Goal: Information Seeking & Learning: Check status

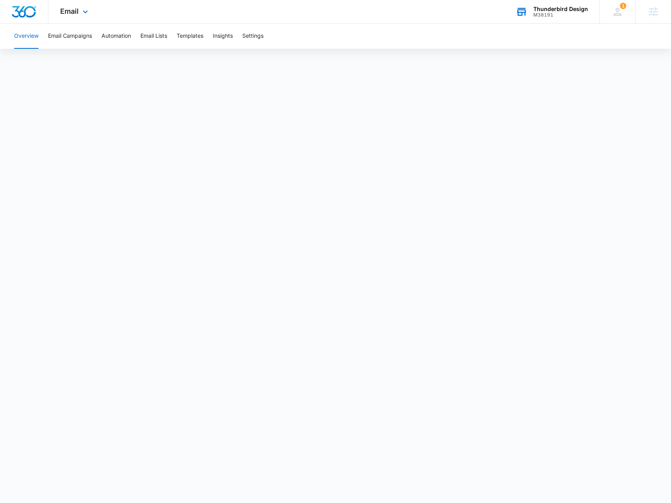
click at [568, 13] on div "M38191" at bounding box center [560, 15] width 55 height 6
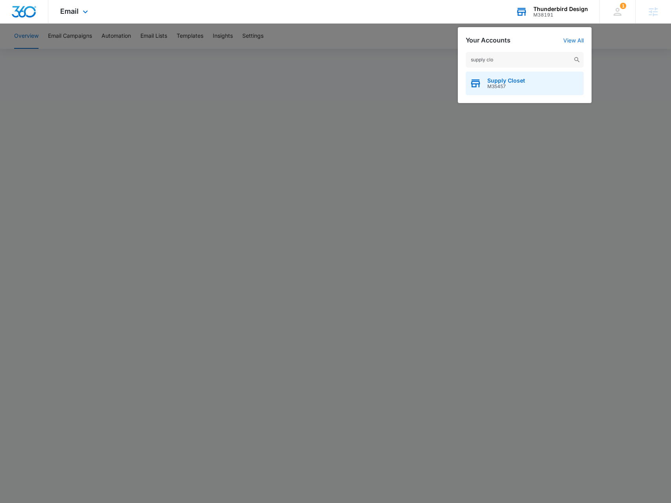
type input "supply clo"
click at [566, 86] on div "Supply Closet M35457" at bounding box center [525, 84] width 118 height 24
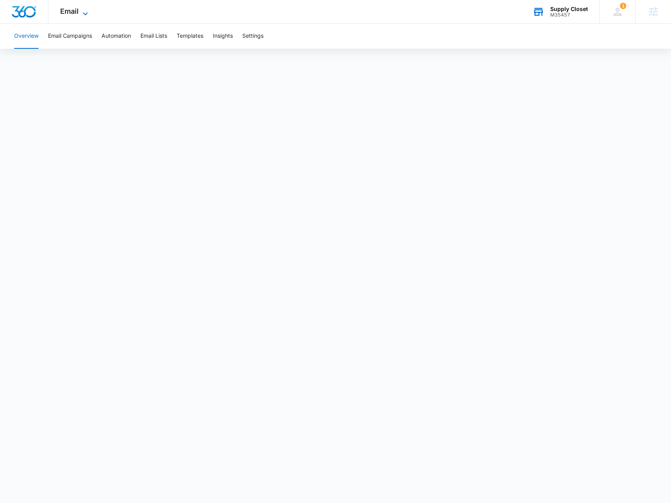
click at [73, 10] on span "Email" at bounding box center [69, 11] width 18 height 8
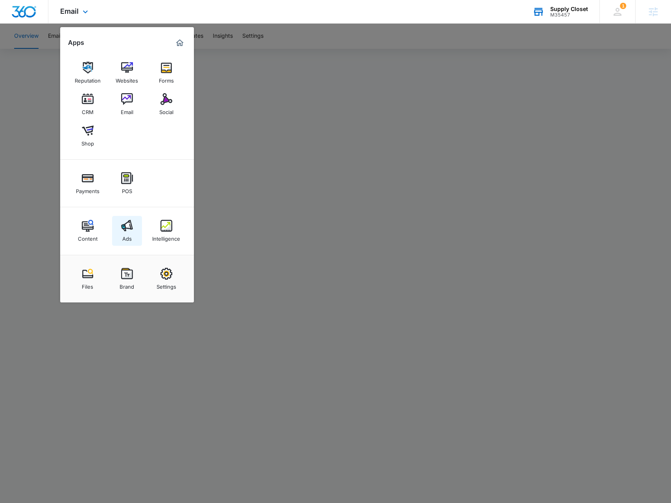
click at [133, 226] on link "Ads" at bounding box center [127, 231] width 30 height 30
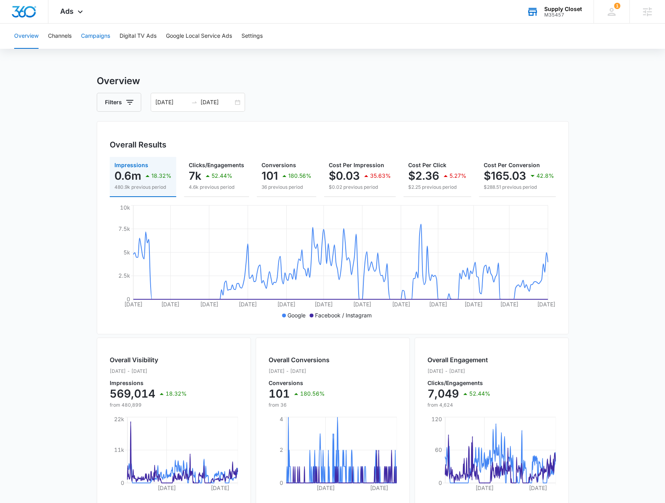
click at [104, 40] on button "Campaigns" at bounding box center [95, 36] width 29 height 25
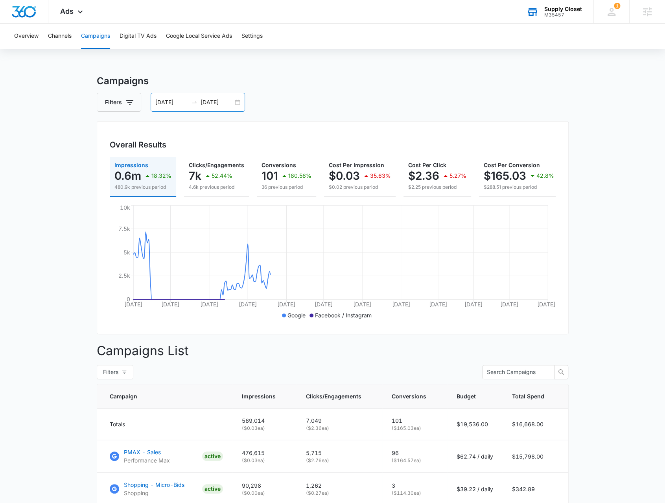
click at [237, 102] on div "01/01/2025 09/26/2025" at bounding box center [198, 102] width 94 height 19
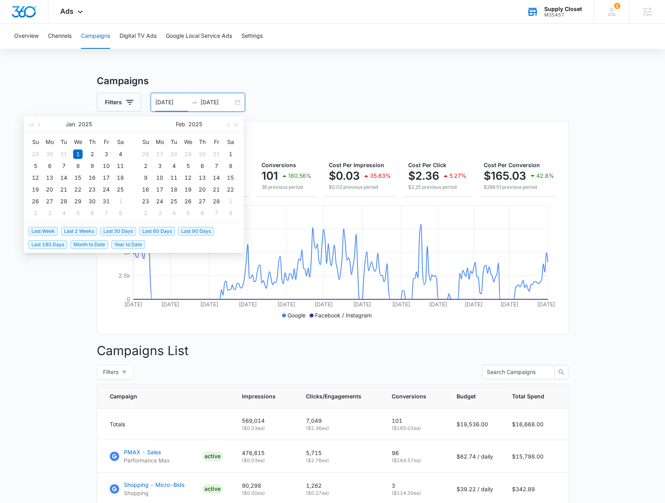
click at [120, 232] on span "Last 30 Days" at bounding box center [118, 231] width 36 height 9
type input "[DATE]"
type input "10/14/2025"
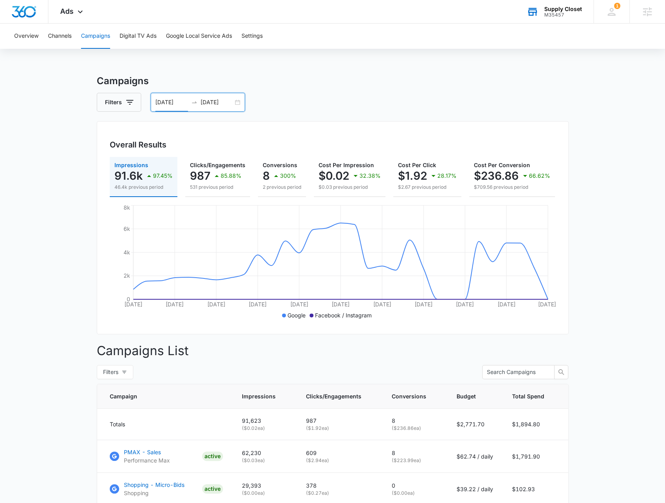
click at [238, 106] on div "09/14/2025 10/14/2025" at bounding box center [198, 102] width 94 height 19
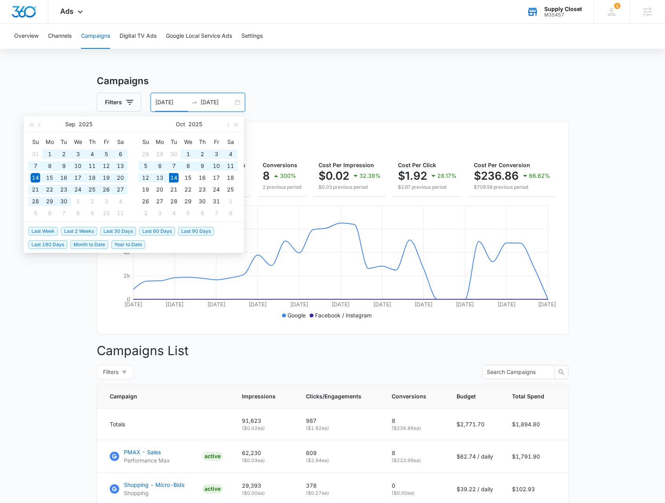
click at [146, 229] on span "Last 60 Days" at bounding box center [157, 231] width 36 height 9
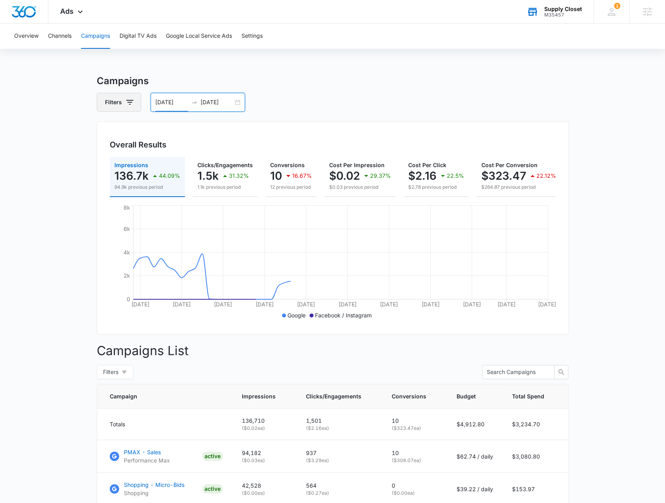
click at [125, 102] on icon "button" at bounding box center [129, 102] width 9 height 9
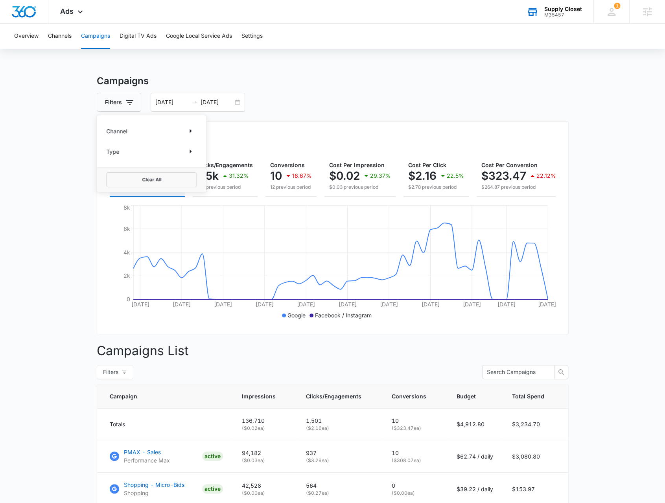
click at [182, 129] on div "Channel" at bounding box center [151, 131] width 90 height 13
click at [158, 131] on div "Channel" at bounding box center [151, 131] width 90 height 13
click at [184, 127] on div "Channel" at bounding box center [151, 131] width 90 height 13
click at [186, 129] on icon "Show Channel filters" at bounding box center [190, 130] width 9 height 9
click at [77, 227] on main "Campaigns Filters Channel Channel Google Facebook / Instagram Type Clear All 08…" at bounding box center [332, 358] width 665 height 569
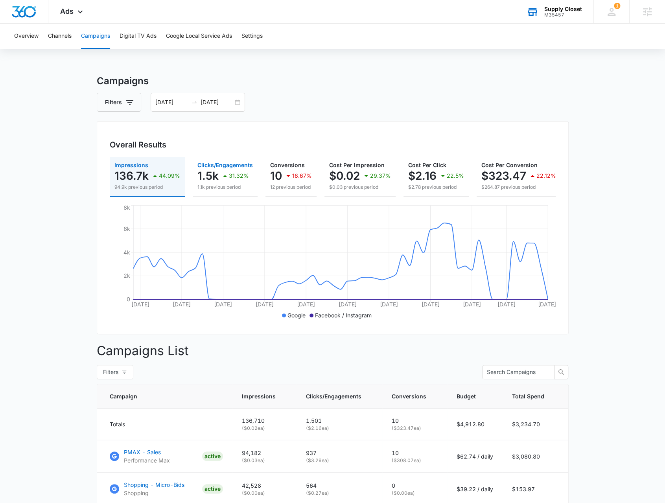
click at [232, 177] on p "31.32%" at bounding box center [239, 176] width 20 height 6
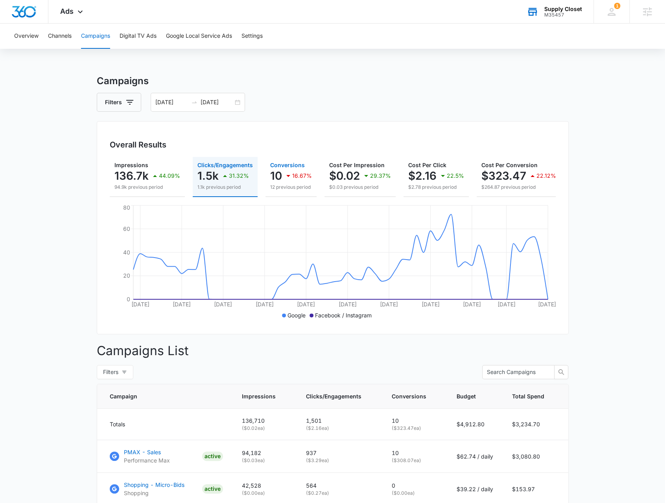
click at [297, 175] on p "16.67%" at bounding box center [302, 176] width 20 height 6
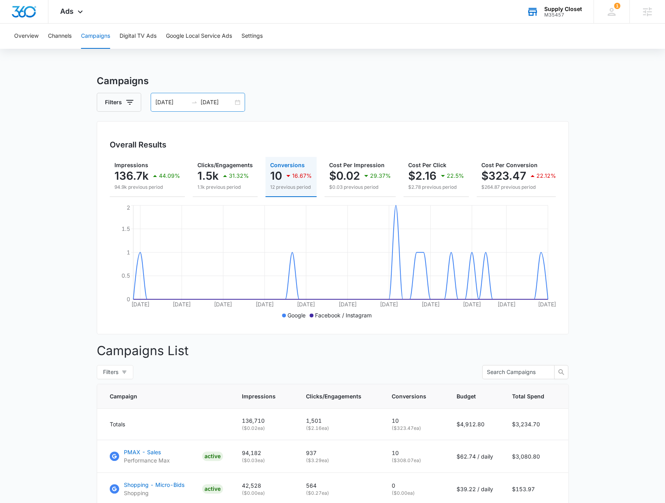
click at [240, 105] on div "08/15/2025 10/14/2025" at bounding box center [198, 102] width 94 height 19
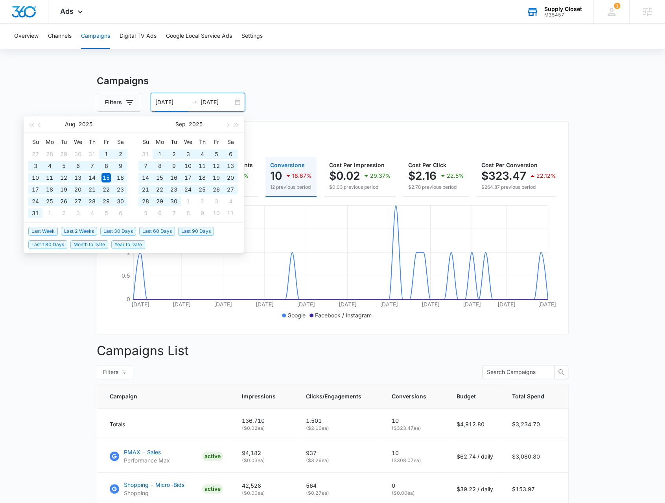
click at [54, 242] on span "Last 180 Days" at bounding box center [47, 244] width 39 height 9
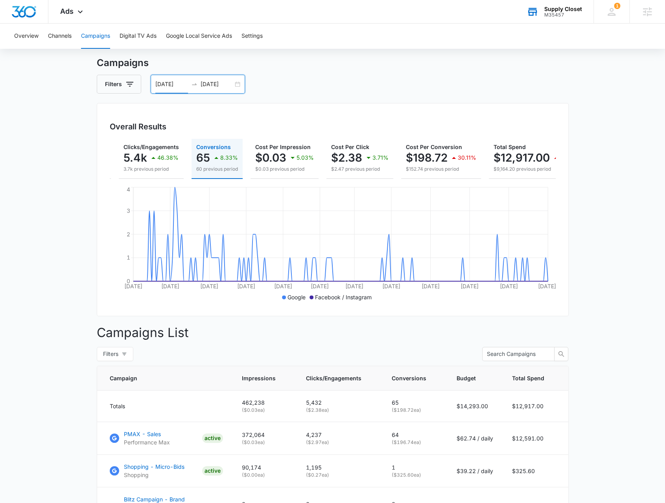
scroll to position [0, 109]
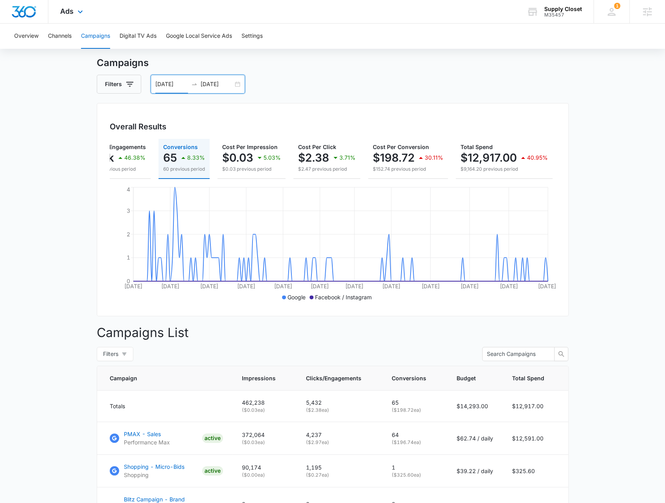
click at [72, 8] on span "Ads" at bounding box center [66, 11] width 13 height 8
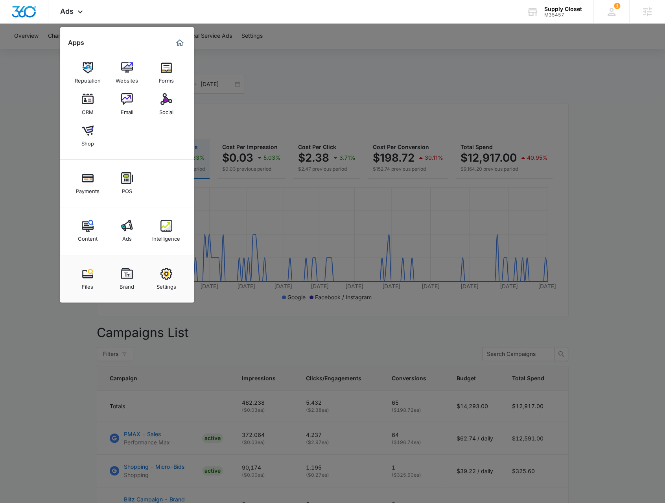
click at [289, 96] on div at bounding box center [332, 251] width 665 height 503
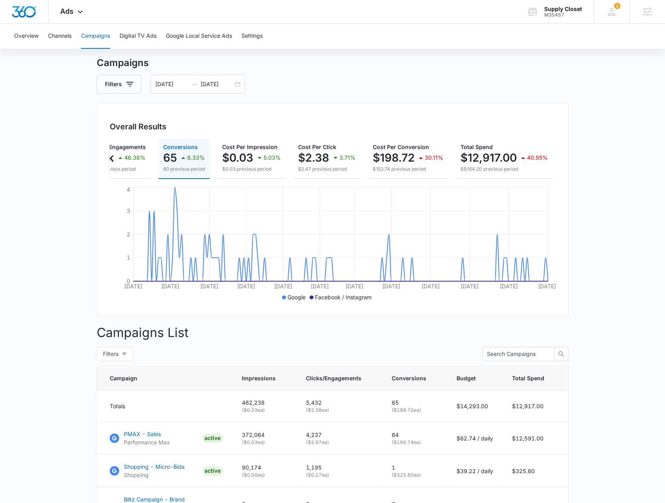
scroll to position [0, 0]
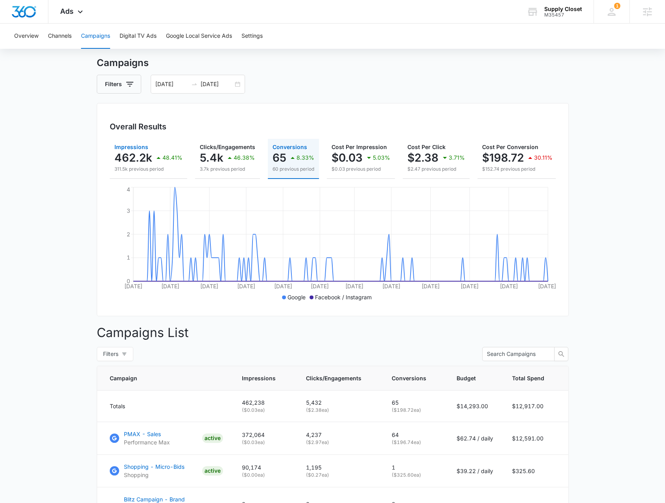
drag, startPoint x: 145, startPoint y: 157, endPoint x: 161, endPoint y: 159, distance: 16.2
click at [145, 158] on p "462.2k" at bounding box center [133, 157] width 38 height 13
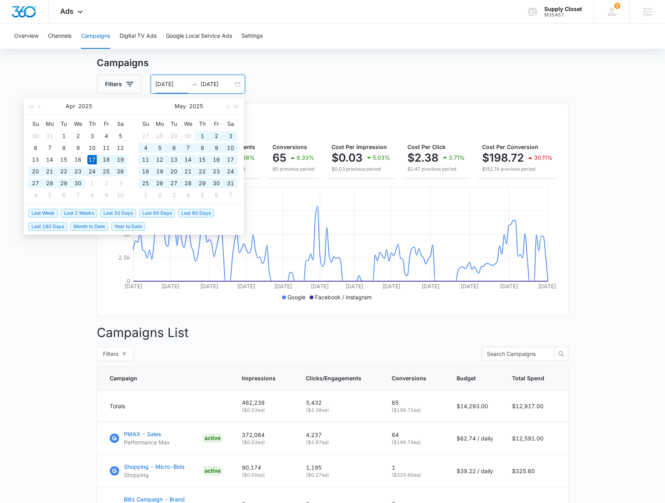
drag, startPoint x: 160, startPoint y: 85, endPoint x: 156, endPoint y: 85, distance: 4.3
click at [157, 85] on input "04/17/2025" at bounding box center [171, 84] width 33 height 9
type input "01/17/2025"
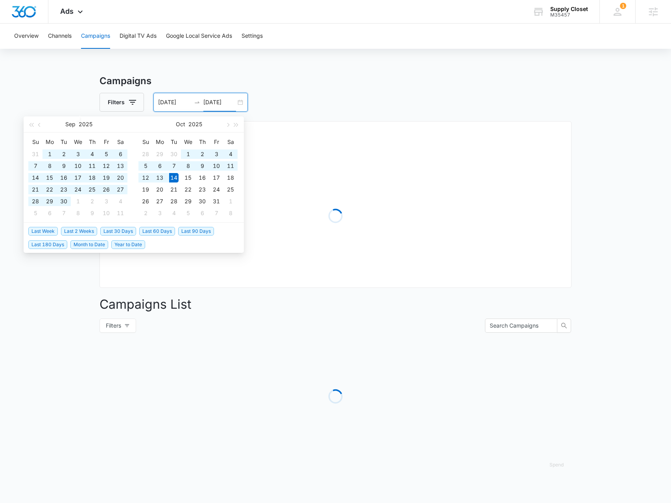
type input "10/14/2025"
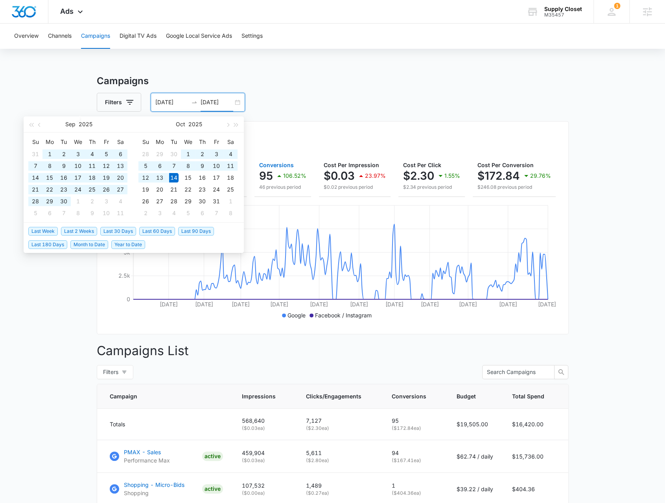
click at [283, 173] on p "106.52%" at bounding box center [294, 176] width 23 height 6
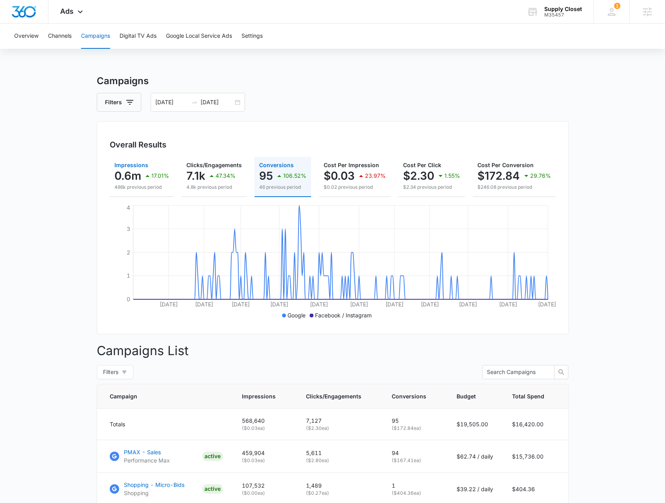
click at [132, 177] on p "0.6m" at bounding box center [127, 176] width 27 height 13
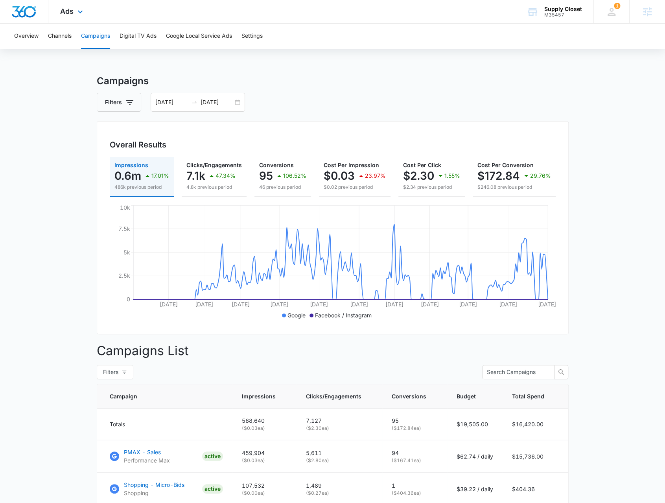
click at [74, 17] on div "Ads Apps Reputation Websites Forms CRM Email Social Shop Payments POS Content A…" at bounding box center [72, 11] width 48 height 23
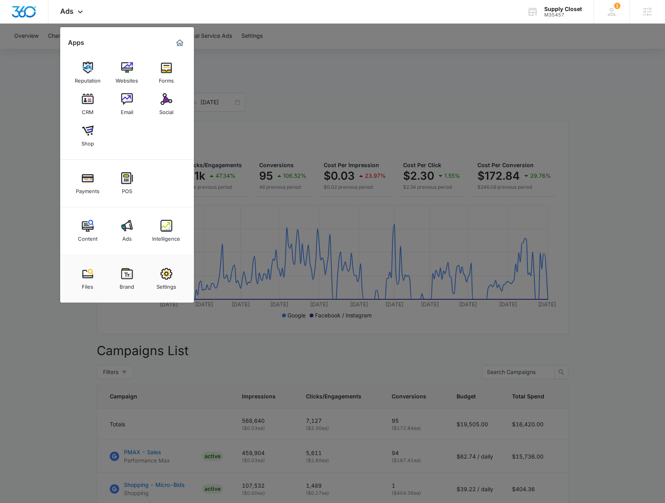
click at [273, 117] on div at bounding box center [332, 251] width 665 height 503
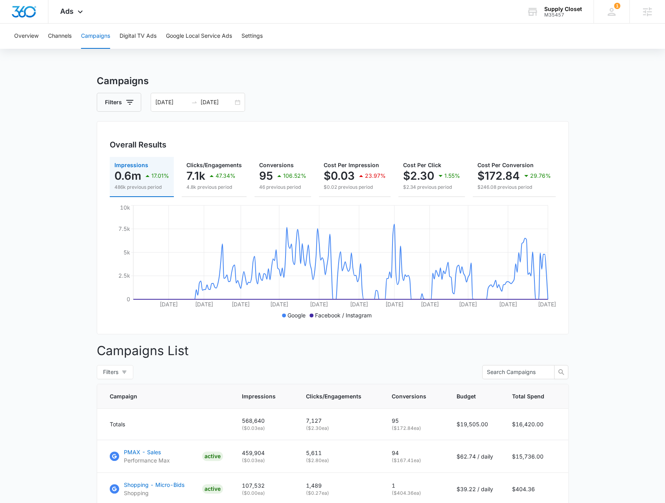
click at [88, 202] on main "Campaigns Filters 01/17/2025 10/14/2025 Overall Results Impressions 0.6m 17.01%…" at bounding box center [332, 374] width 665 height 601
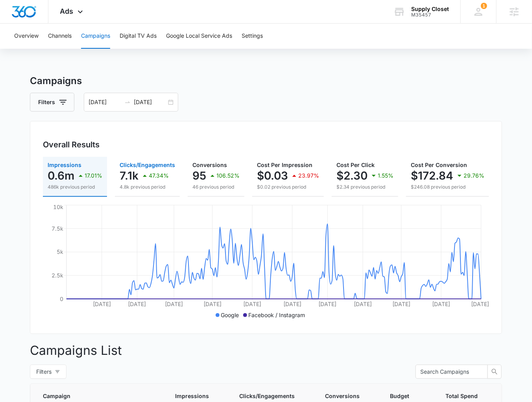
click at [152, 188] on p "4.8k previous period" at bounding box center [147, 187] width 55 height 7
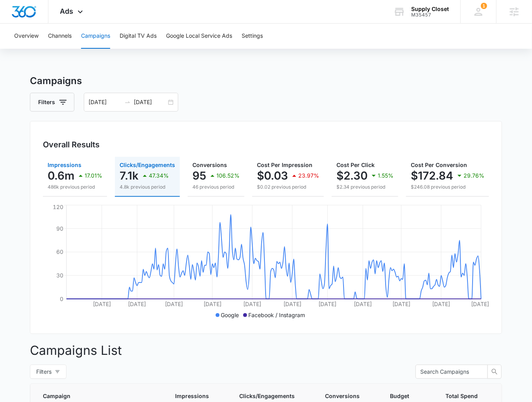
click at [55, 186] on p "486k previous period" at bounding box center [75, 187] width 55 height 7
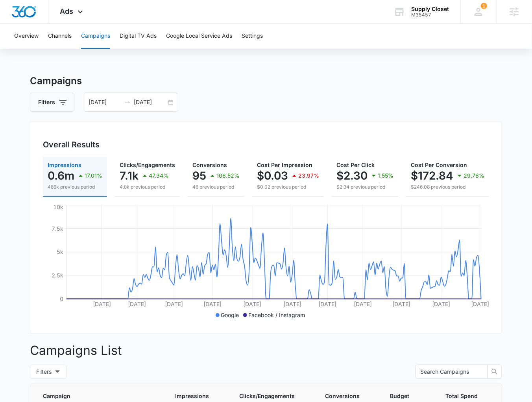
click at [64, 179] on p "0.6m" at bounding box center [61, 176] width 27 height 13
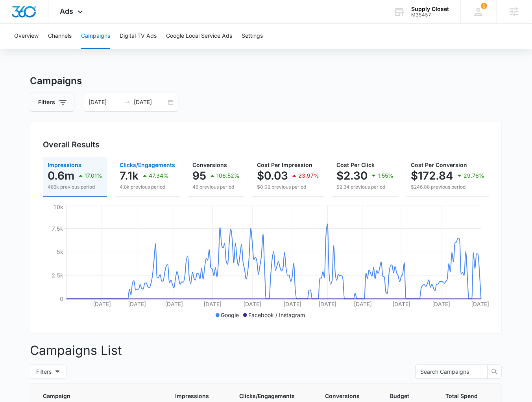
click at [152, 173] on p "47.34%" at bounding box center [159, 176] width 20 height 6
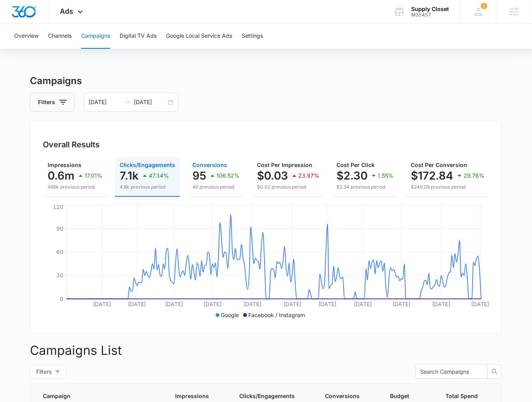
click at [221, 184] on p "46 previous period" at bounding box center [215, 187] width 47 height 7
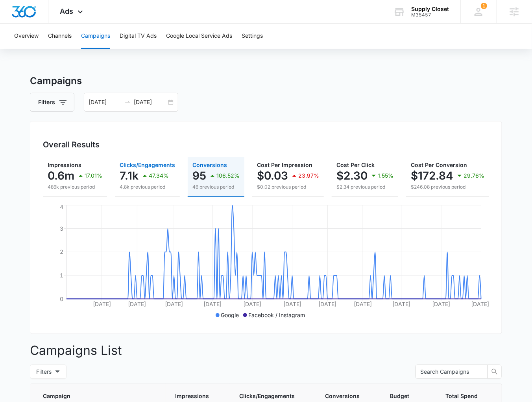
click at [131, 179] on p "7.1k" at bounding box center [129, 176] width 19 height 13
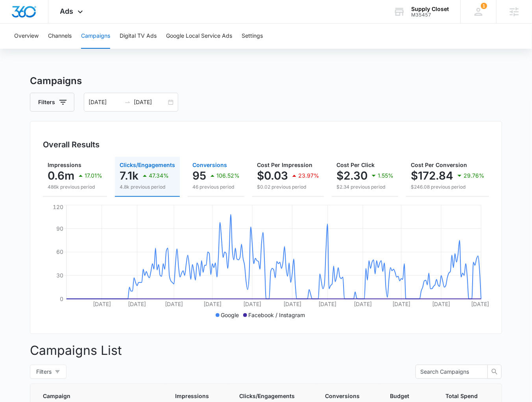
click at [227, 184] on p "46 previous period" at bounding box center [215, 187] width 47 height 7
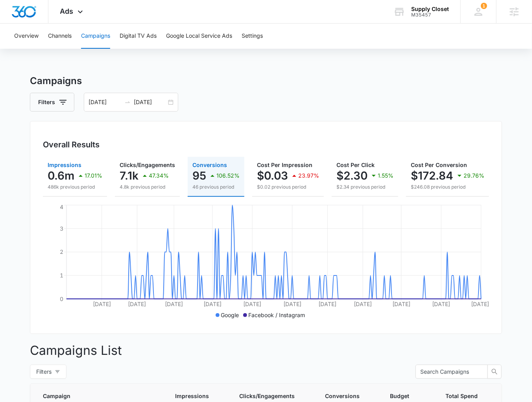
click at [88, 183] on div "17.01%" at bounding box center [89, 176] width 26 height 16
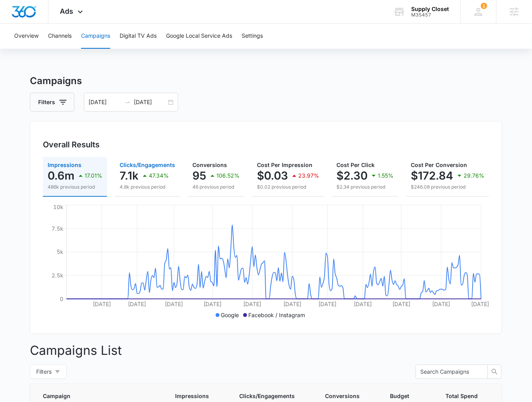
click at [143, 179] on icon "button" at bounding box center [144, 175] width 9 height 9
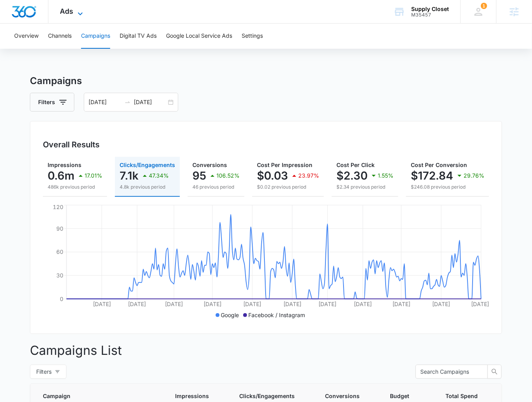
click at [60, 13] on span "Ads" at bounding box center [66, 11] width 13 height 8
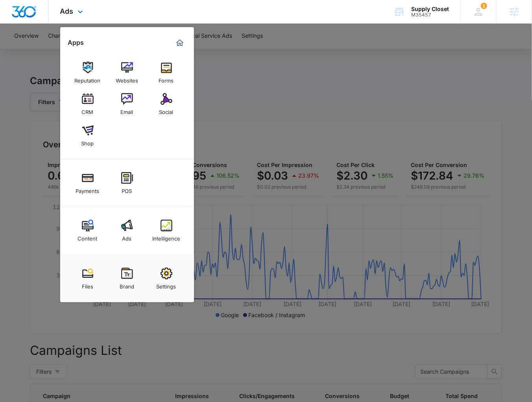
drag, startPoint x: 169, startPoint y: 246, endPoint x: 165, endPoint y: 236, distance: 10.1
click at [168, 246] on div "Content Ads Intelligence" at bounding box center [127, 231] width 134 height 48
click at [162, 229] on img at bounding box center [166, 226] width 12 height 12
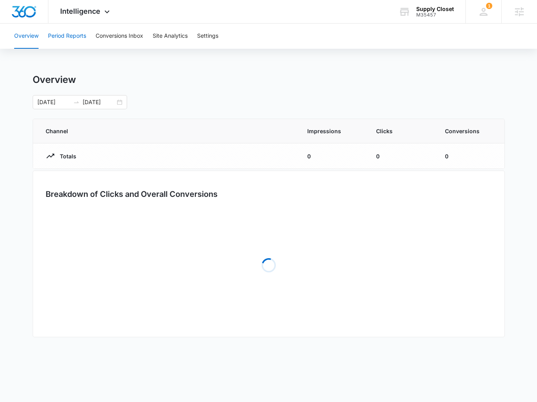
click at [80, 31] on button "Period Reports" at bounding box center [67, 36] width 38 height 25
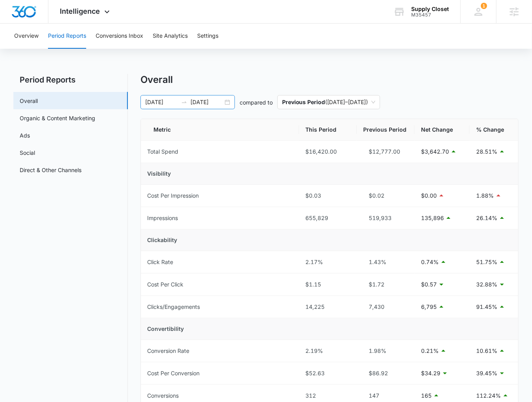
click at [228, 101] on div "01/17/2025 10/14/2025" at bounding box center [187, 102] width 94 height 14
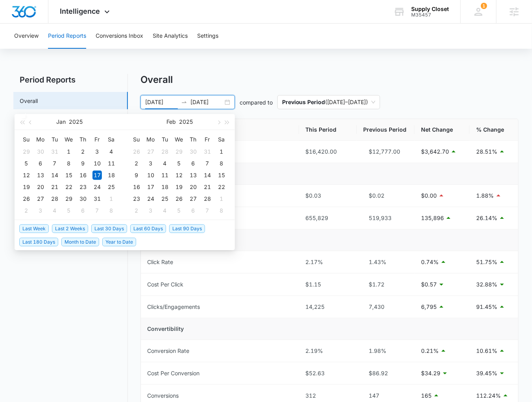
click at [114, 228] on span "Last 30 Days" at bounding box center [109, 229] width 36 height 9
type input "09/13/2025"
type input "10/13/2025"
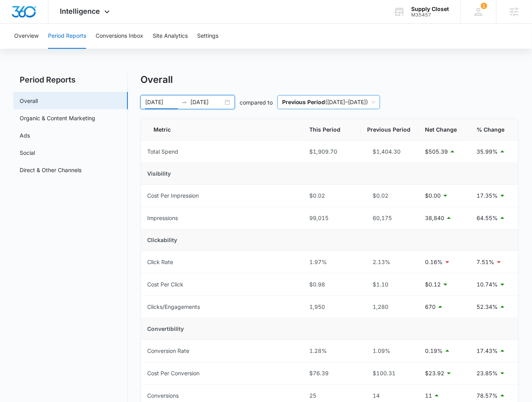
click at [330, 105] on span "Previous Period ( 08/13/2025 – 09/12/2025 )" at bounding box center [328, 102] width 93 height 13
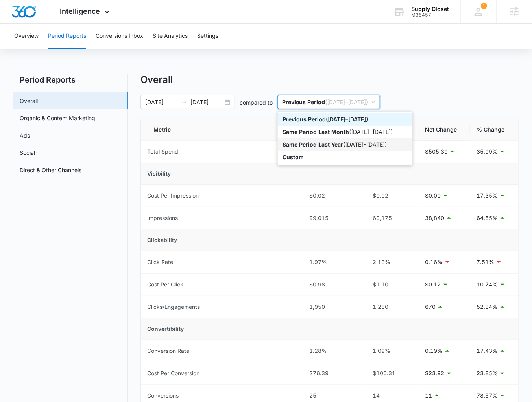
click at [325, 142] on p "Same Period Last Year" at bounding box center [312, 144] width 61 height 7
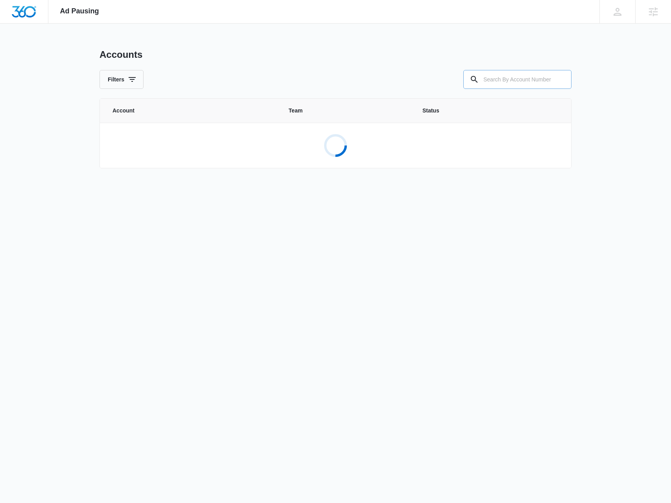
click at [522, 83] on input "text" at bounding box center [517, 79] width 108 height 19
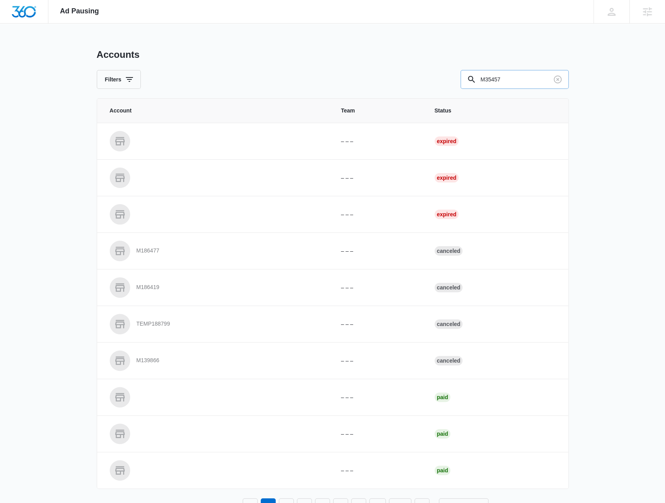
type input "M35457"
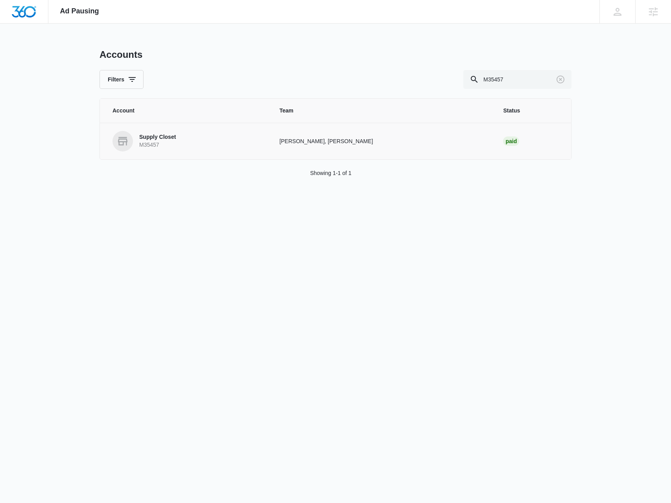
click at [188, 145] on link "Supply Closet M35457" at bounding box center [186, 141] width 148 height 20
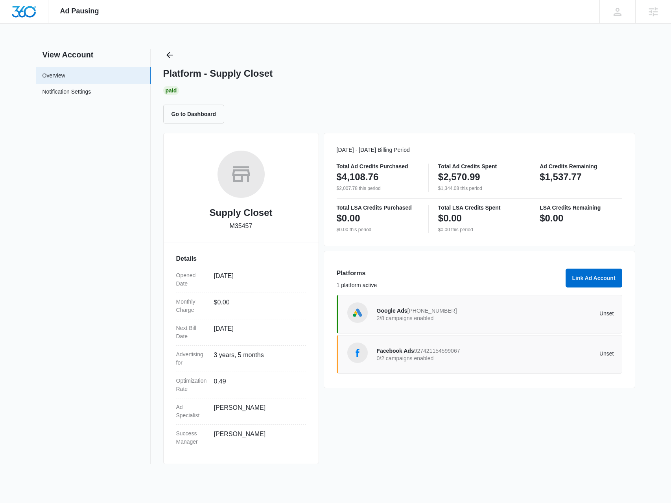
click at [365, 347] on span at bounding box center [357, 353] width 20 height 20
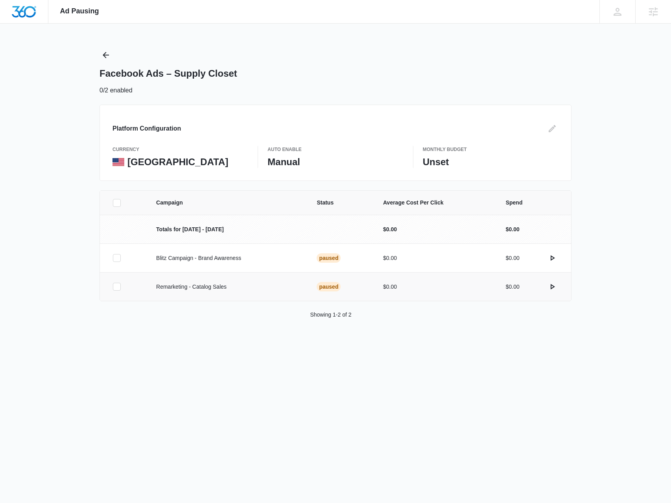
click at [115, 284] on icon at bounding box center [116, 286] width 7 height 7
click at [113, 287] on input "checkbox" at bounding box center [112, 287] width 0 height 0
click at [550, 286] on icon "actions.activate" at bounding box center [552, 286] width 9 height 9
click at [551, 125] on icon "Edit" at bounding box center [552, 128] width 9 height 9
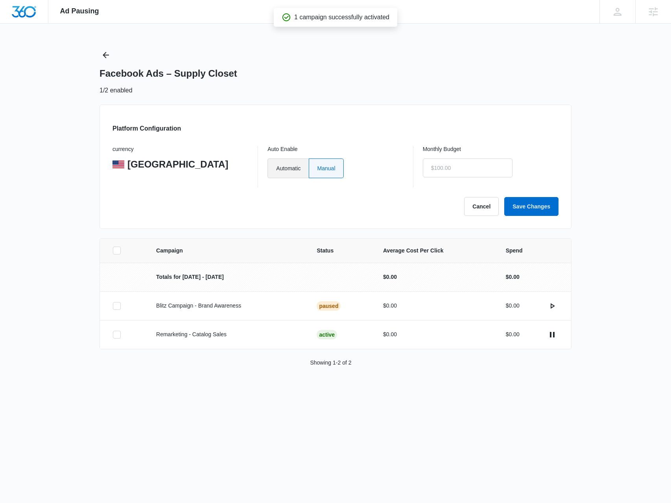
click at [307, 170] on label "Automatic" at bounding box center [287, 169] width 41 height 20
click at [276, 168] on input "Automatic" at bounding box center [276, 168] width 0 height 0
radio input "true"
click at [436, 162] on input "$0.00" at bounding box center [468, 168] width 90 height 19
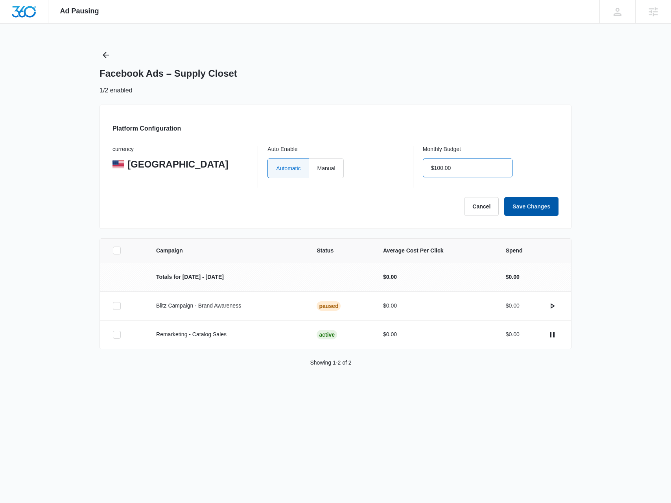
type input "$100.00"
drag, startPoint x: 524, startPoint y: 199, endPoint x: 527, endPoint y: 202, distance: 4.3
click at [524, 200] on button "Save Changes" at bounding box center [531, 206] width 54 height 19
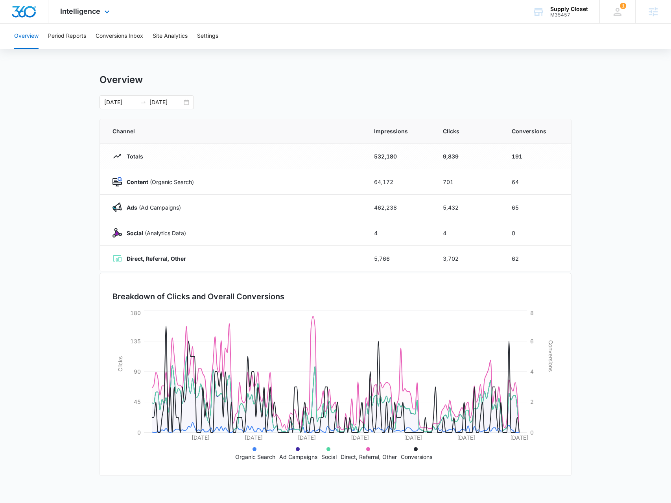
drag, startPoint x: 92, startPoint y: 18, endPoint x: 103, endPoint y: 55, distance: 38.8
click at [92, 18] on div "Intelligence Apps Reputation Websites Forms CRM Email Social Shop Payments POS …" at bounding box center [85, 11] width 75 height 23
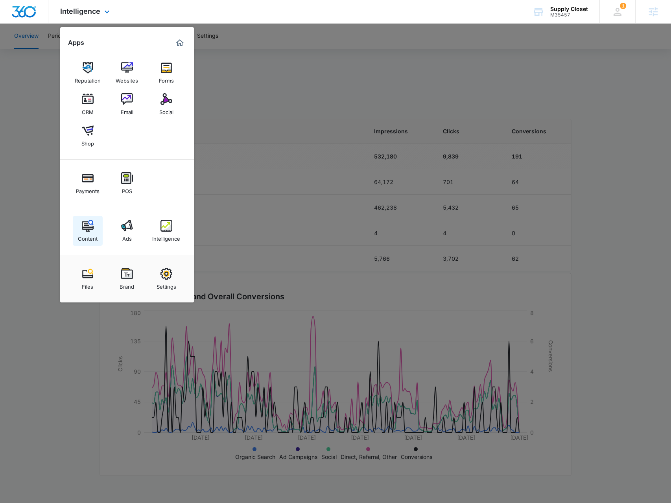
click at [85, 225] on img at bounding box center [88, 226] width 12 height 12
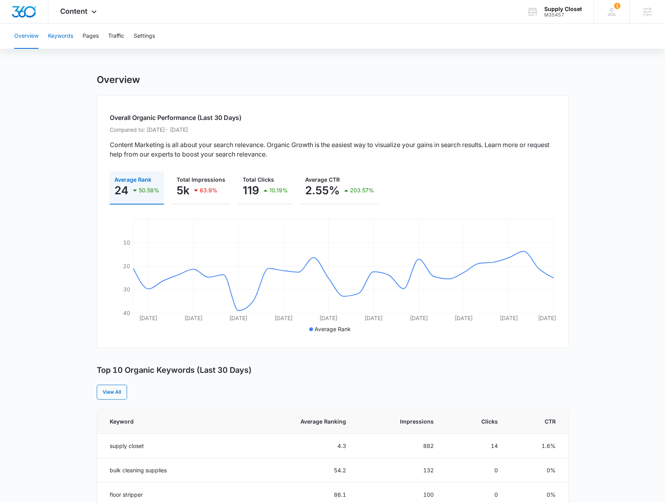
click at [58, 36] on button "Keywords" at bounding box center [60, 36] width 25 height 25
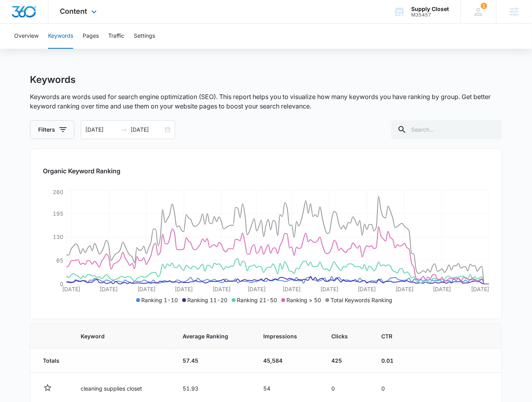
drag, startPoint x: 85, startPoint y: 13, endPoint x: 103, endPoint y: 39, distance: 31.9
click at [85, 13] on span "Content" at bounding box center [73, 11] width 27 height 8
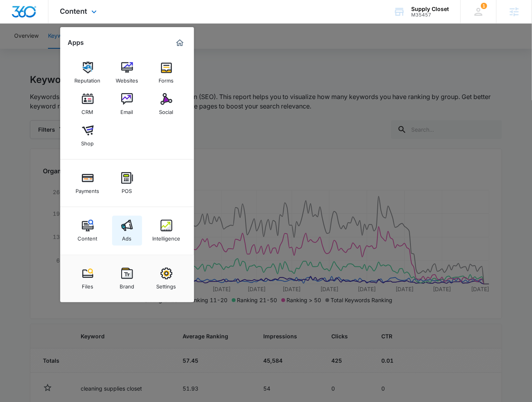
click at [134, 224] on link "Ads" at bounding box center [127, 231] width 30 height 30
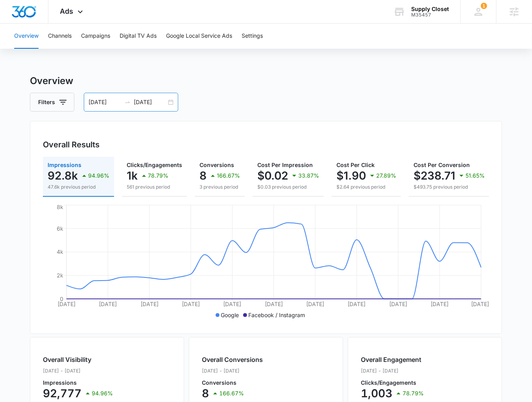
click at [87, 98] on div "09/13/2025 10/13/2025" at bounding box center [131, 102] width 94 height 19
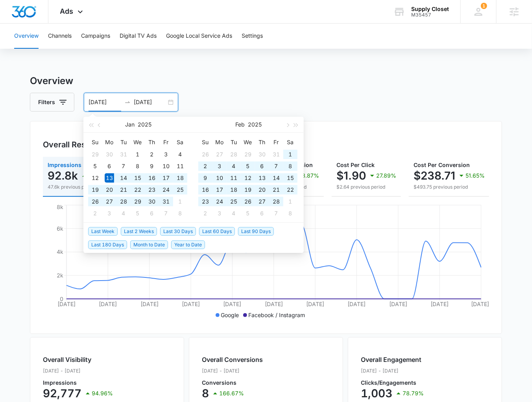
type input "01/13/2025"
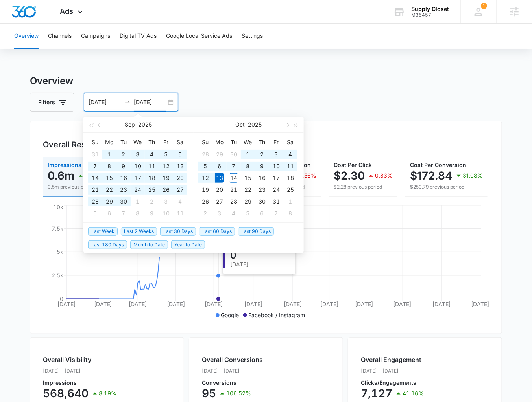
type input "10/13/2025"
click at [345, 83] on h3 "Overview" at bounding box center [266, 81] width 472 height 14
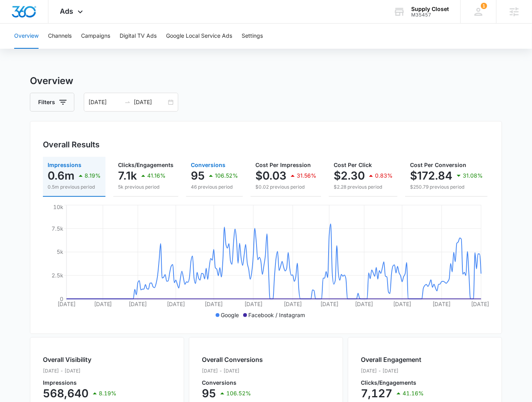
click at [210, 173] on icon "button" at bounding box center [210, 175] width 9 height 9
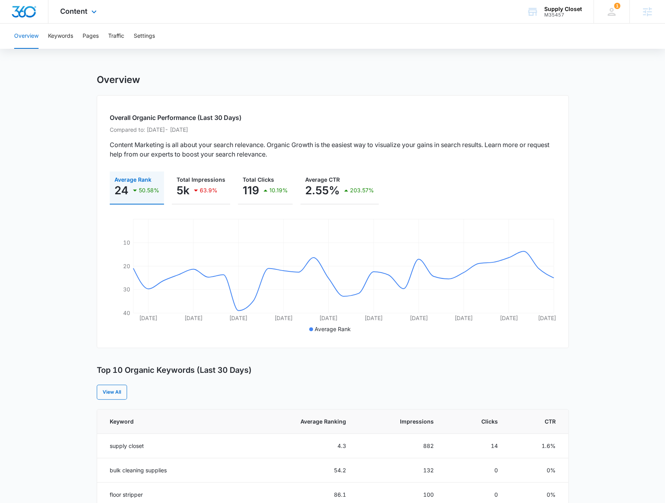
click at [81, 5] on div "Content Apps Reputation Websites Forms CRM Email Social Shop Payments POS Conte…" at bounding box center [79, 11] width 62 height 23
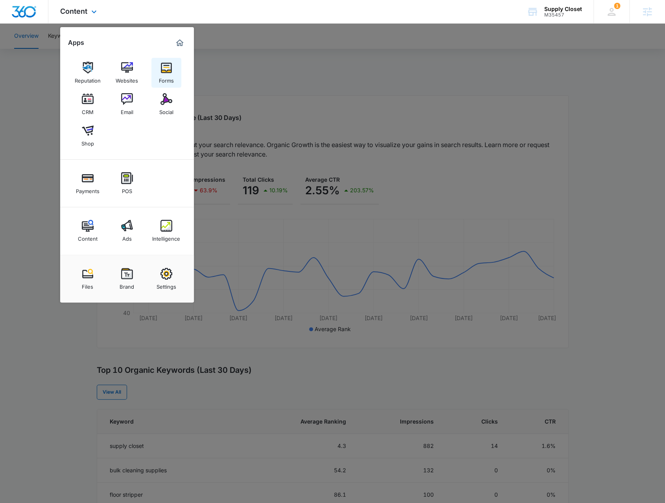
click at [157, 75] on link "Forms" at bounding box center [166, 73] width 30 height 30
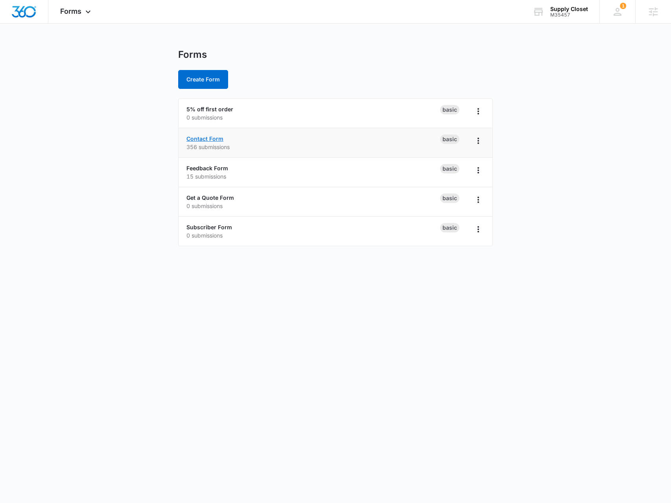
click at [211, 141] on link "Contact Form" at bounding box center [204, 138] width 37 height 7
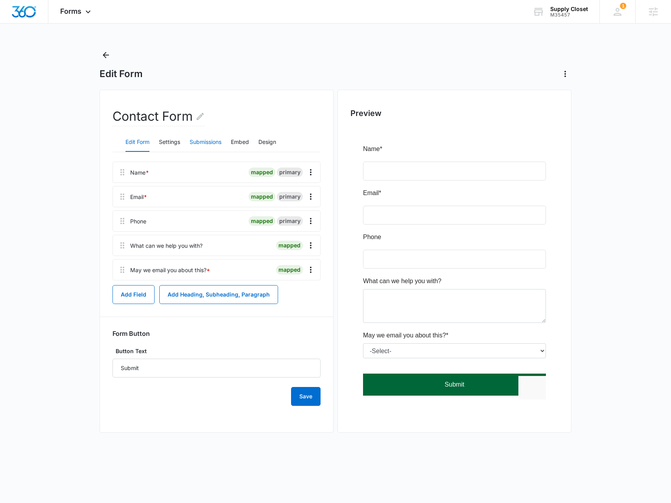
click at [197, 140] on button "Submissions" at bounding box center [206, 142] width 32 height 19
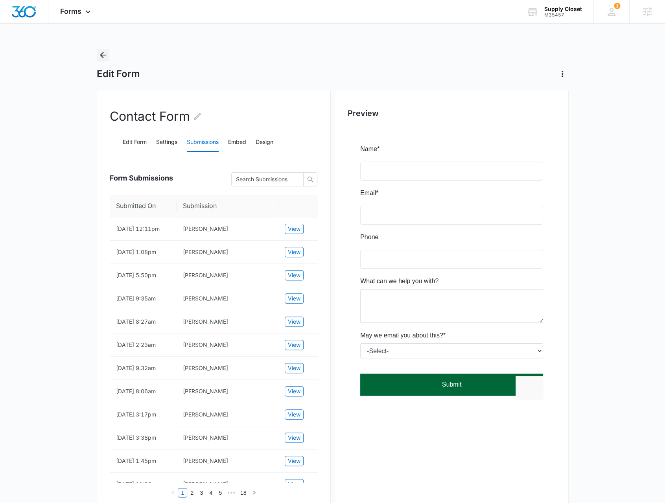
click at [103, 56] on icon "Back" at bounding box center [102, 54] width 9 height 9
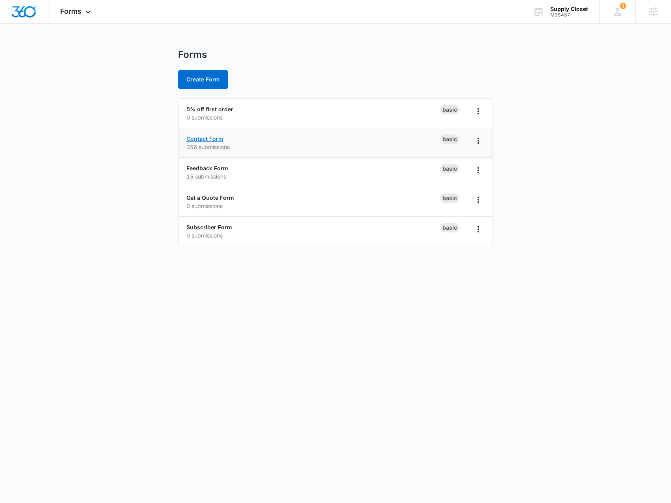
click at [213, 140] on link "Contact Form" at bounding box center [204, 138] width 37 height 7
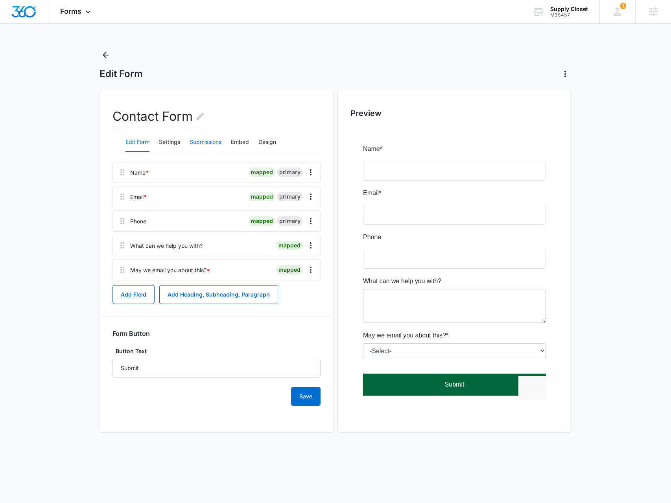
click at [205, 140] on button "Submissions" at bounding box center [206, 142] width 32 height 19
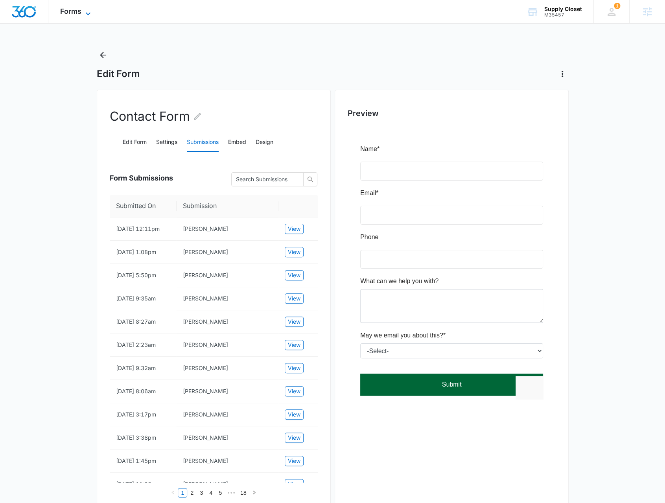
click at [68, 15] on span "Forms" at bounding box center [70, 11] width 21 height 8
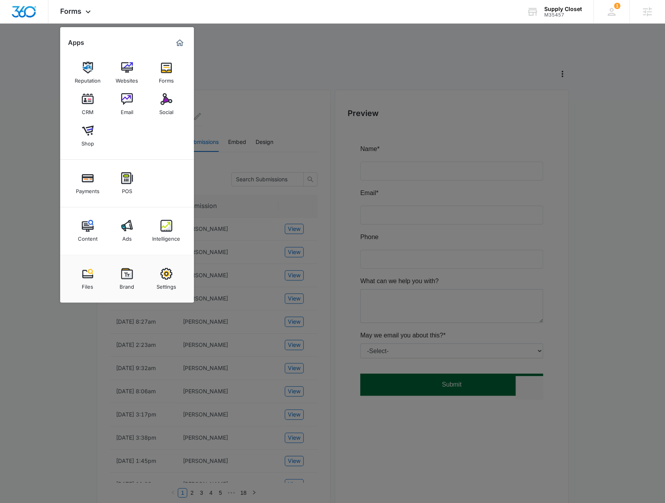
click at [94, 417] on div at bounding box center [332, 251] width 665 height 503
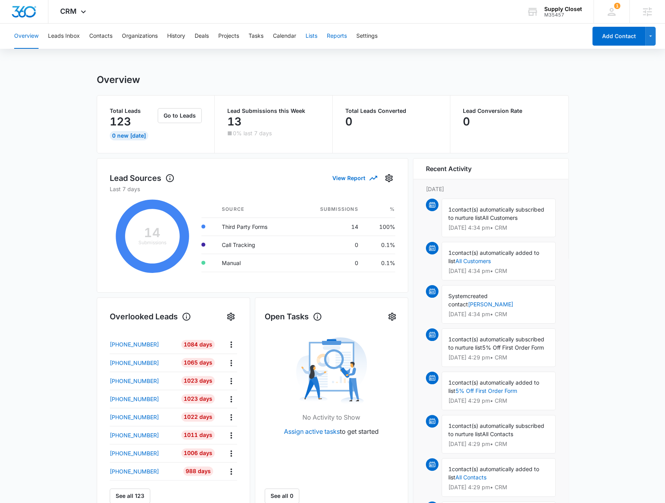
click at [330, 42] on button "Reports" at bounding box center [337, 36] width 20 height 25
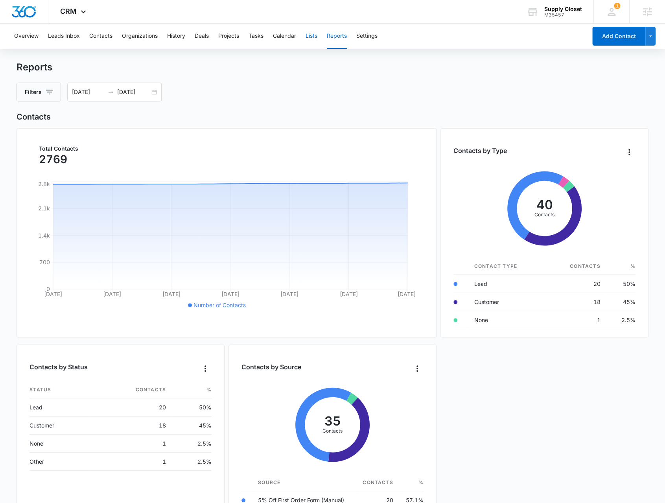
click at [311, 41] on button "Lists" at bounding box center [312, 36] width 12 height 25
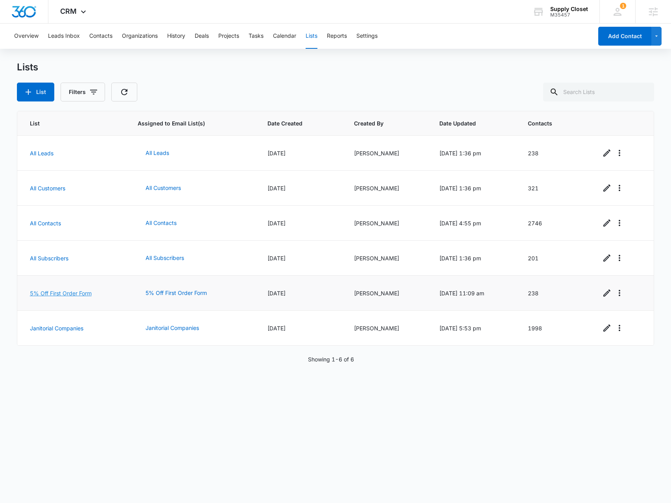
click at [82, 291] on link "5% Off First Order Form" at bounding box center [61, 293] width 62 height 7
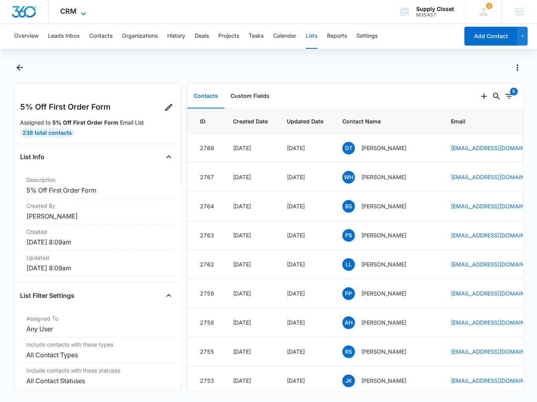
click at [75, 13] on span "CRM" at bounding box center [68, 11] width 17 height 8
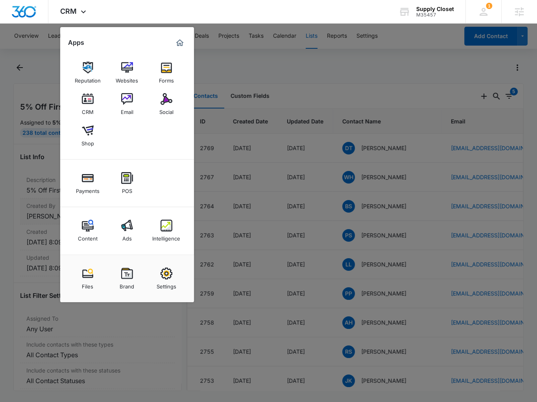
click at [162, 224] on img at bounding box center [166, 226] width 12 height 12
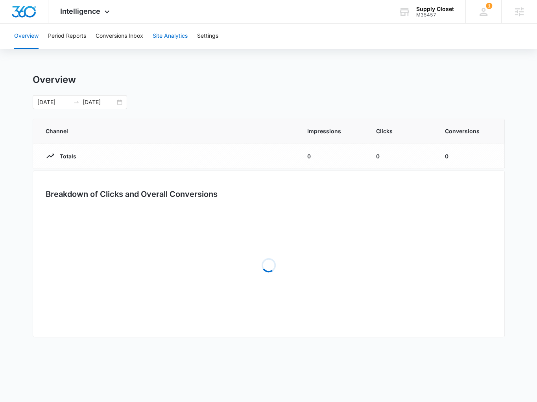
click at [174, 35] on button "Site Analytics" at bounding box center [170, 36] width 35 height 25
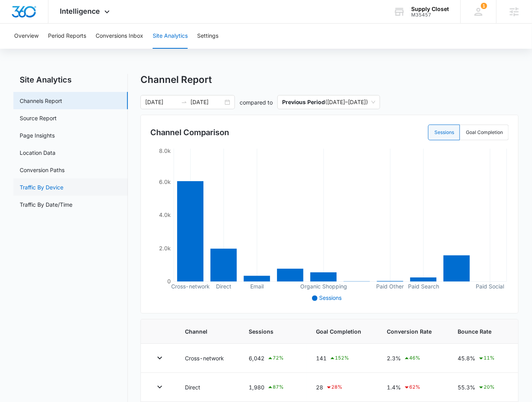
drag, startPoint x: 65, startPoint y: 181, endPoint x: 68, endPoint y: 187, distance: 6.5
click at [63, 183] on link "Traffic By Device" at bounding box center [42, 187] width 44 height 8
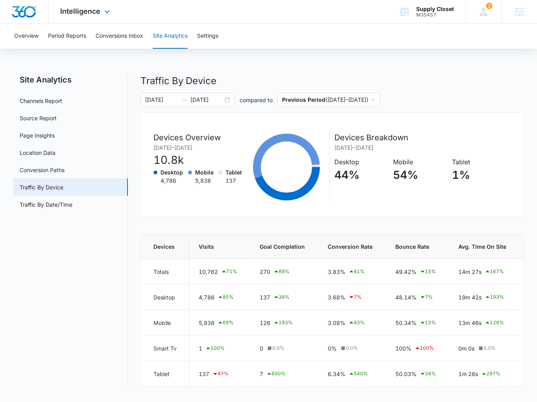
drag, startPoint x: 85, startPoint y: 9, endPoint x: 96, endPoint y: 35, distance: 27.8
click at [85, 10] on span "Intelligence" at bounding box center [80, 11] width 40 height 8
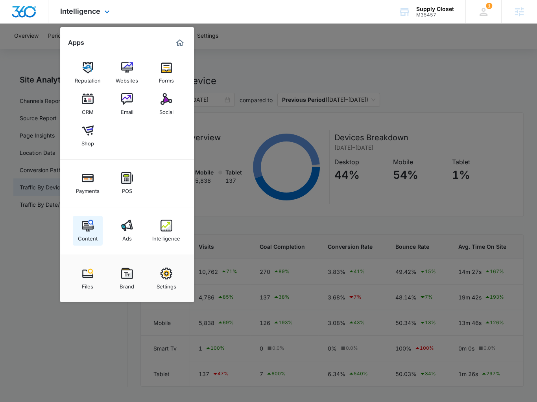
click at [93, 232] on div "Content" at bounding box center [88, 237] width 20 height 10
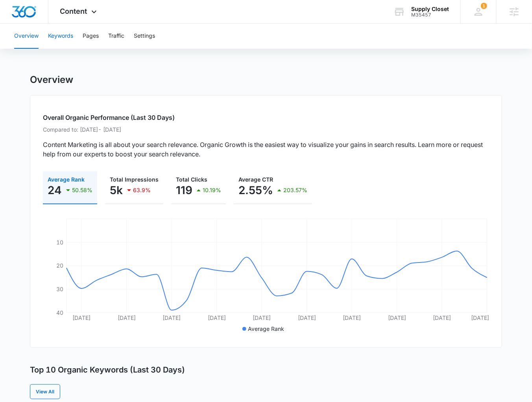
click at [59, 36] on button "Keywords" at bounding box center [60, 36] width 25 height 25
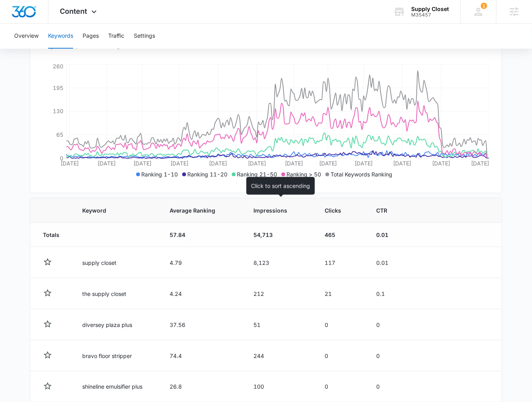
click at [269, 217] on th "Impressions" at bounding box center [279, 211] width 71 height 24
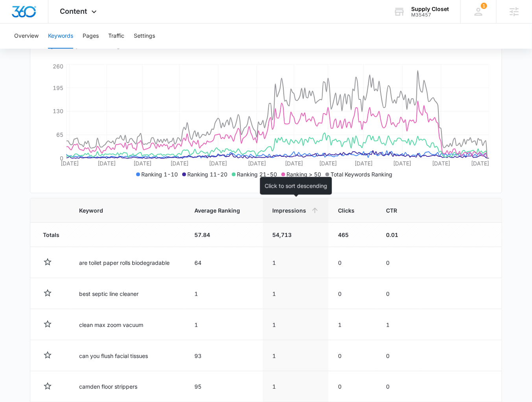
click at [301, 214] on th "Impressions" at bounding box center [296, 211] width 66 height 24
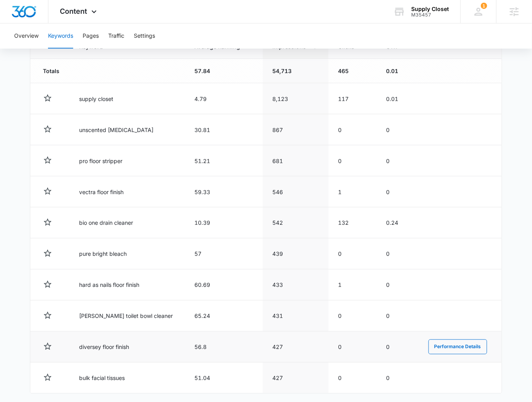
scroll to position [322, 0]
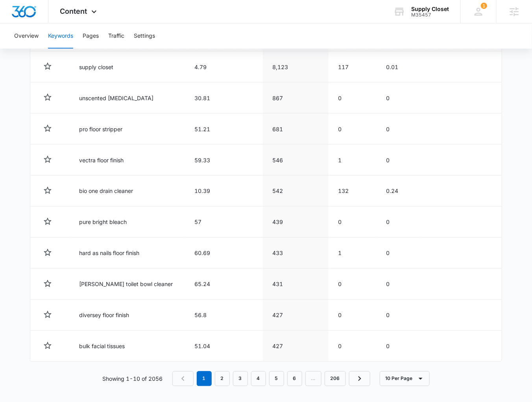
drag, startPoint x: 80, startPoint y: 361, endPoint x: 80, endPoint y: 235, distance: 126.3
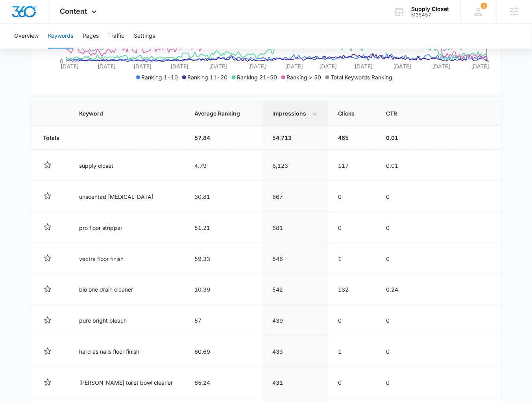
scroll to position [0, 0]
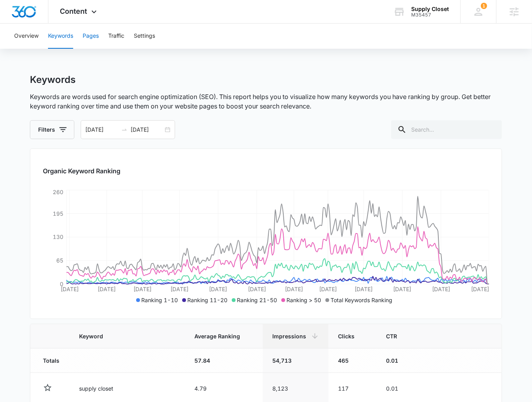
click at [92, 41] on button "Pages" at bounding box center [91, 36] width 16 height 25
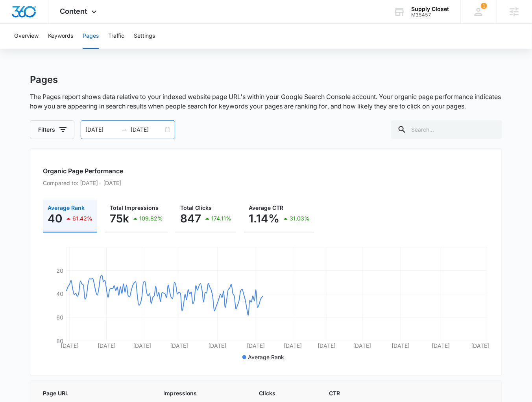
click at [166, 128] on div "01/13/2025 10/13/2025" at bounding box center [128, 129] width 94 height 19
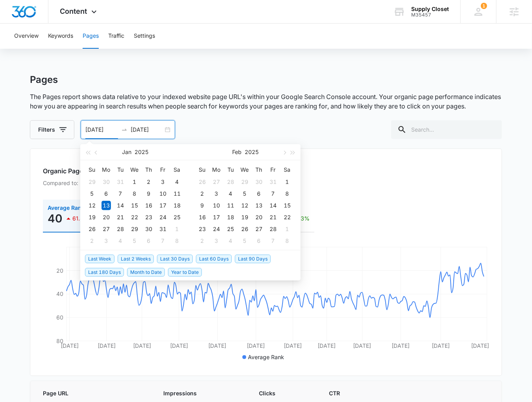
click at [173, 259] on span "Last 30 Days" at bounding box center [175, 259] width 36 height 9
type input "09/11/2025"
type input "10/11/2025"
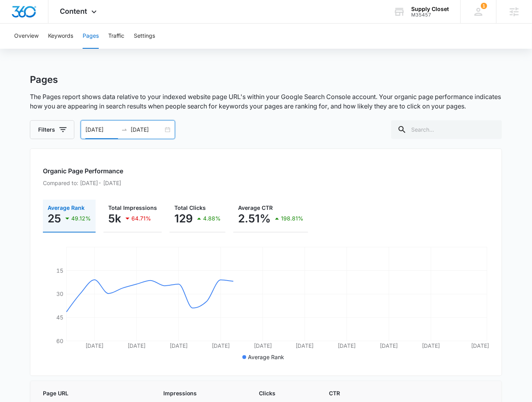
click at [31, 268] on div "Organic Page Performance Compared to: Aug 10, 2025 - Sep 10, 2025 Average Rank …" at bounding box center [266, 263] width 472 height 228
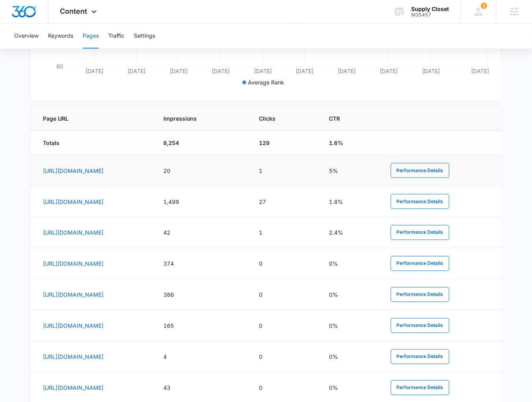
scroll to position [315, 0]
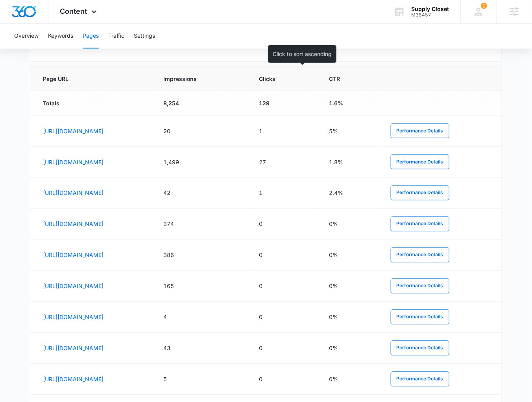
click at [249, 84] on th "Impressions" at bounding box center [202, 79] width 96 height 24
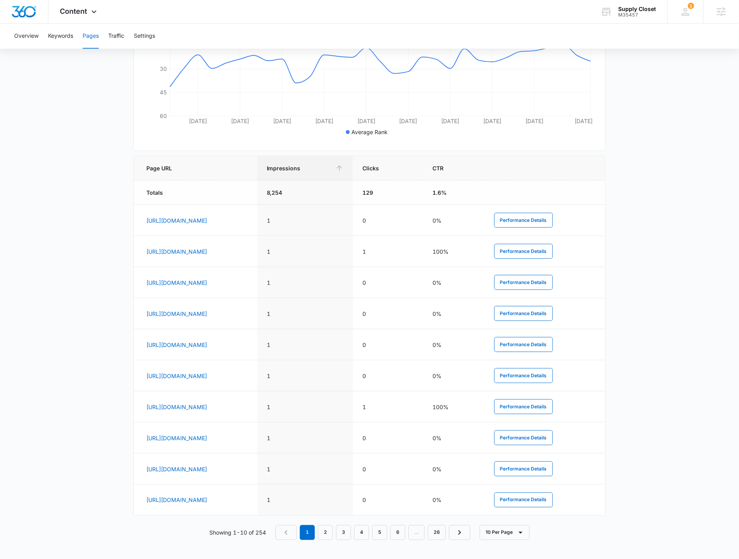
scroll to position [0, 248]
click at [353, 156] on th "Impressions" at bounding box center [305, 168] width 96 height 24
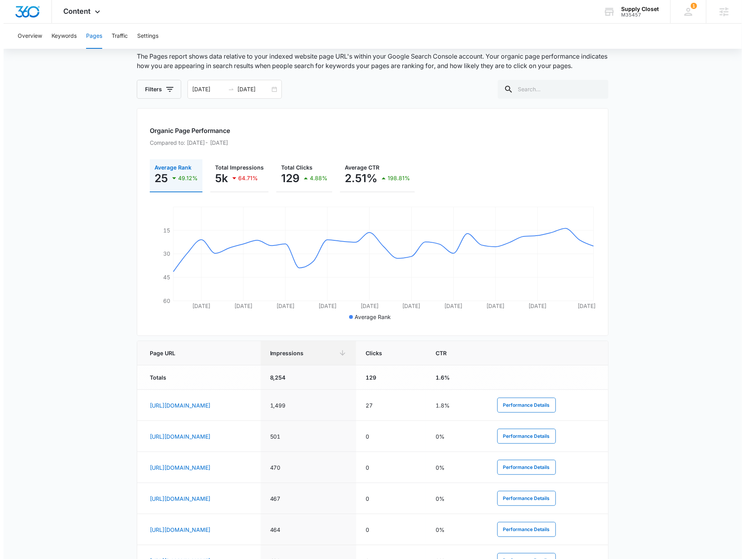
scroll to position [0, 0]
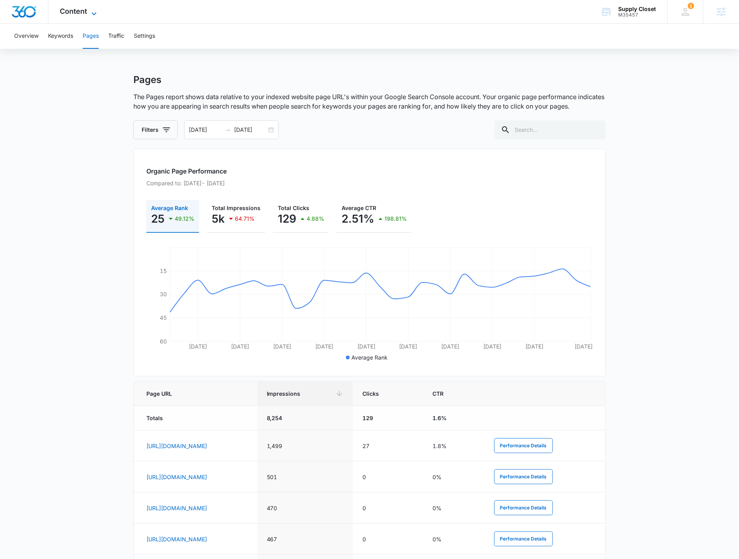
click at [96, 9] on icon at bounding box center [93, 13] width 9 height 9
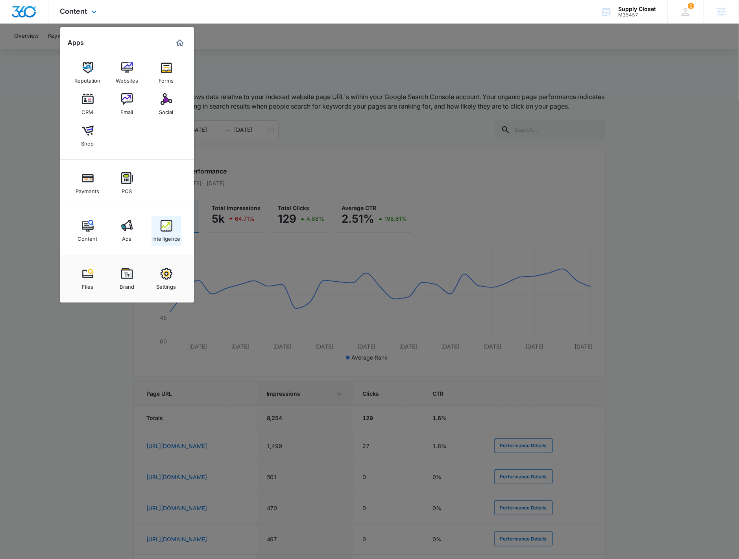
click at [170, 240] on div "Intelligence" at bounding box center [166, 237] width 28 height 10
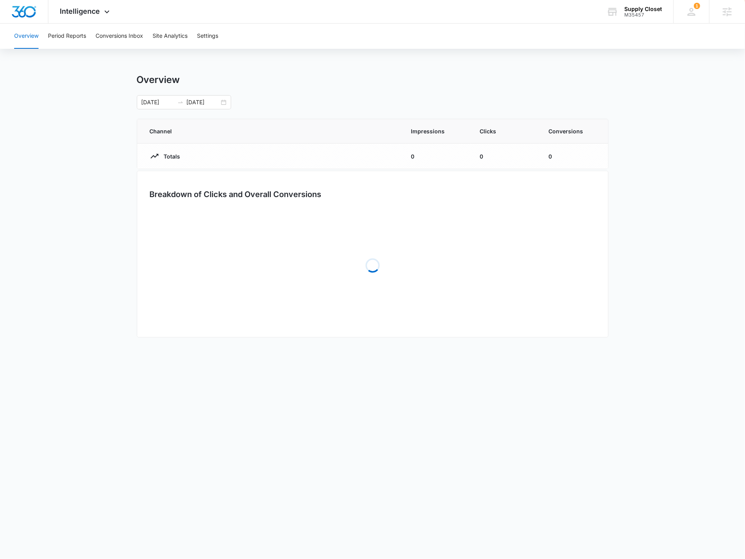
click at [170, 239] on div "Loading" at bounding box center [373, 265] width 446 height 118
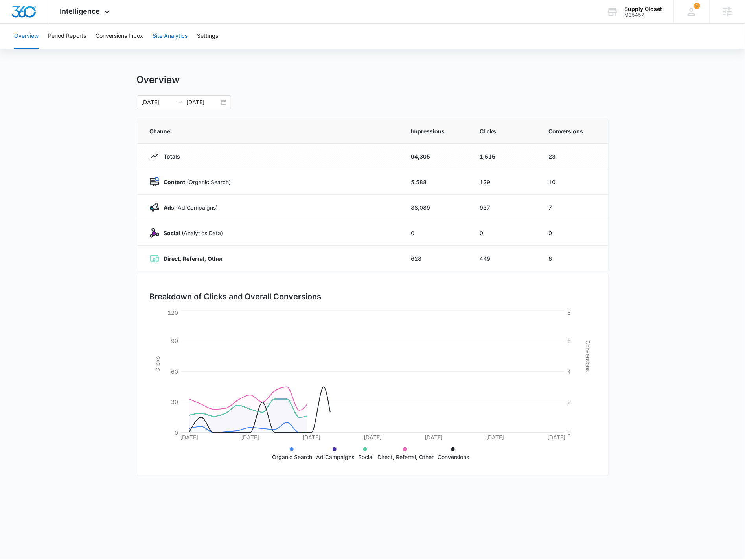
click at [174, 39] on button "Site Analytics" at bounding box center [170, 36] width 35 height 25
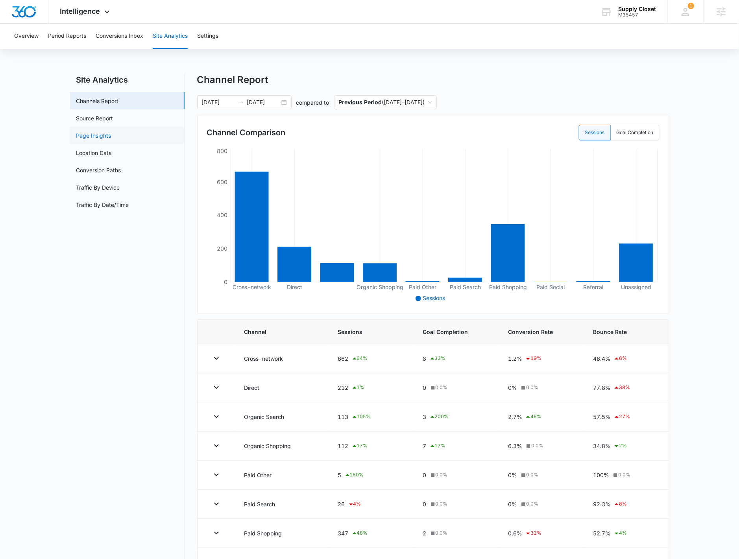
click at [111, 131] on link "Page Insights" at bounding box center [93, 135] width 35 height 8
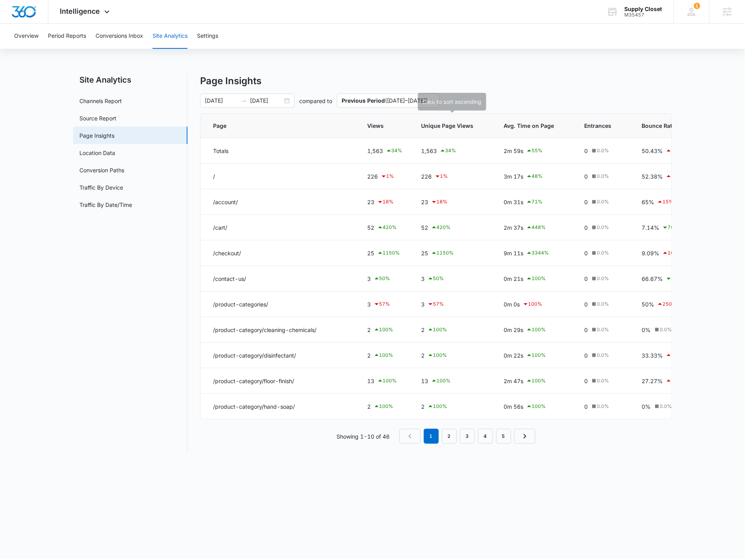
click at [419, 127] on th "Unique Page Views" at bounding box center [453, 126] width 83 height 24
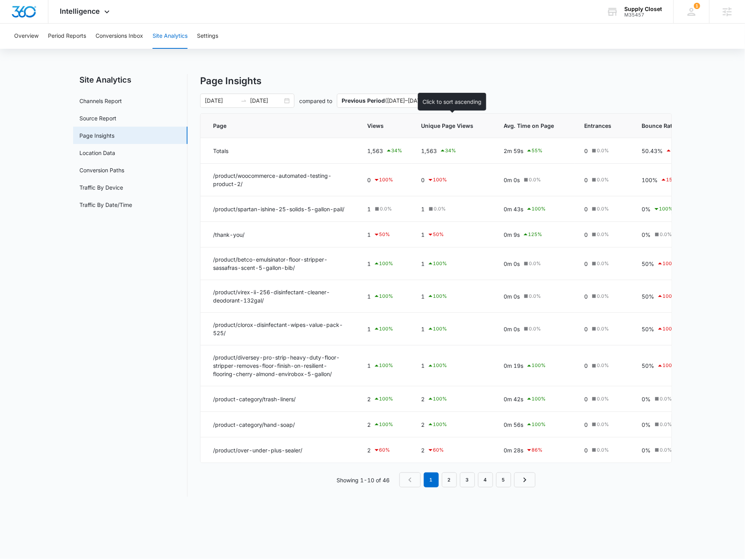
click at [425, 129] on span "Unique Page Views" at bounding box center [447, 126] width 52 height 8
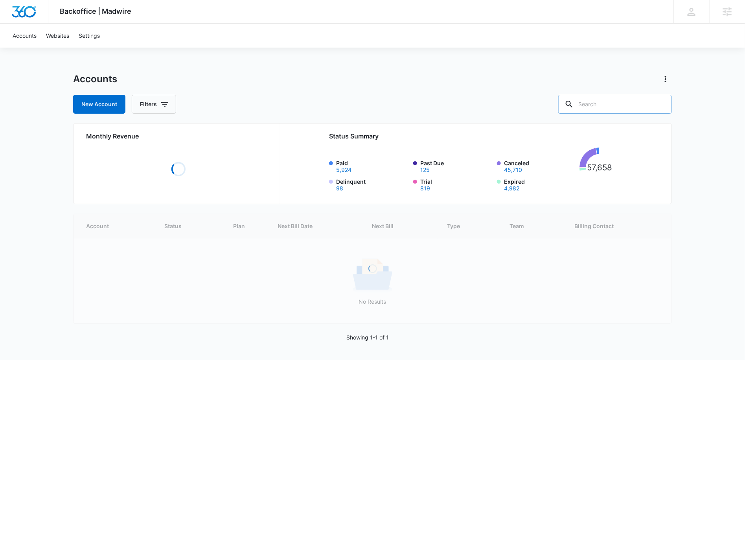
click at [638, 108] on input "text" at bounding box center [616, 104] width 114 height 19
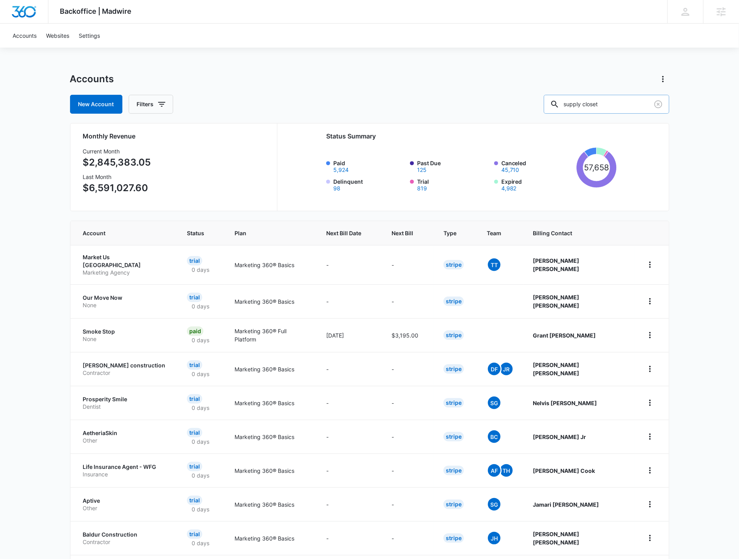
type input "supply closet"
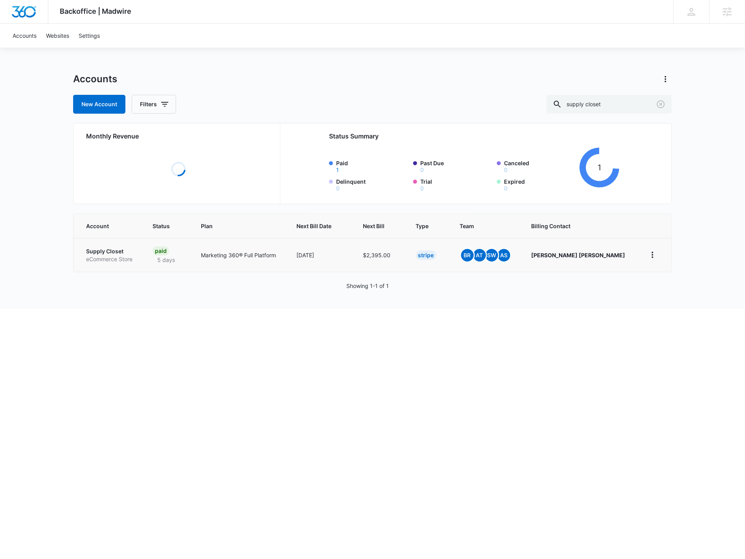
click at [107, 261] on p "eCommerce Store" at bounding box center [110, 259] width 48 height 8
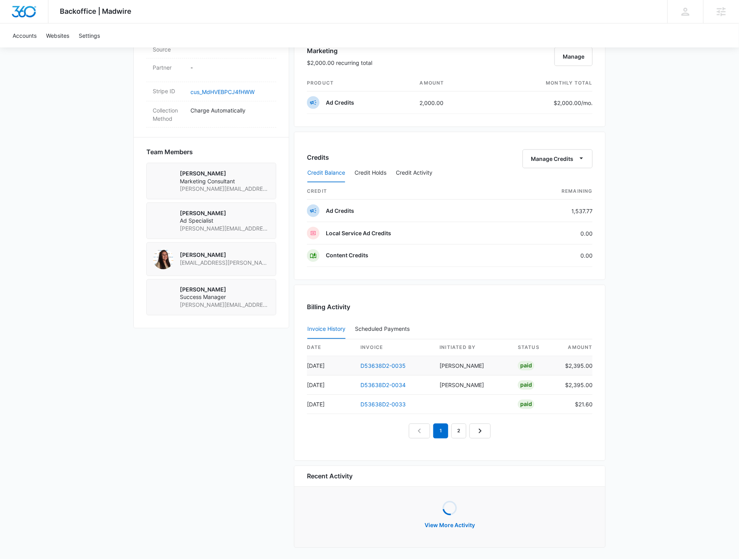
scroll to position [474, 0]
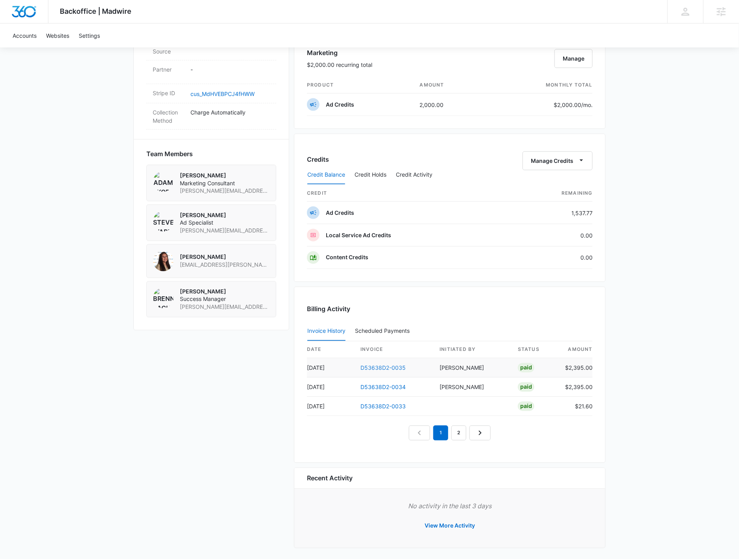
click at [380, 365] on link "D53638D2-0035" at bounding box center [382, 368] width 45 height 7
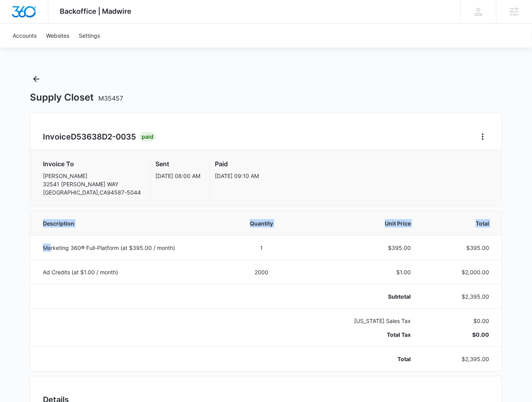
drag, startPoint x: 50, startPoint y: 247, endPoint x: 507, endPoint y: 244, distance: 456.7
click at [507, 244] on div "Backoffice | Madwire Apps Settings BR Brennan Rachman brennan.rachman@madwire.c…" at bounding box center [266, 392] width 532 height 784
click at [491, 251] on td "$395.00" at bounding box center [460, 248] width 81 height 24
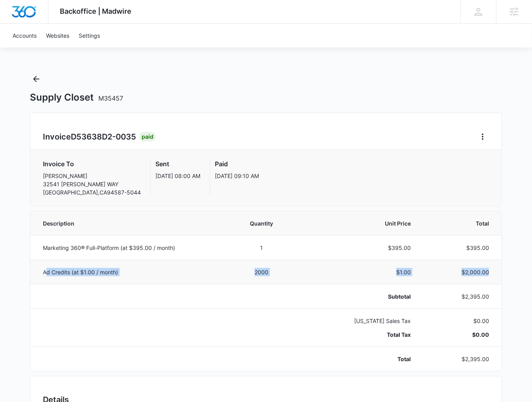
drag, startPoint x: 489, startPoint y: 274, endPoint x: 46, endPoint y: 273, distance: 442.9
click at [46, 273] on tr "Ad Credits (at $1.00 / month) 2000 $1.00 $2,000.00" at bounding box center [265, 272] width 471 height 24
click at [43, 273] on p "Ad Credits (at $1.00 / month)" at bounding box center [130, 272] width 175 height 8
drag, startPoint x: 43, startPoint y: 273, endPoint x: 183, endPoint y: 266, distance: 139.8
click at [183, 266] on td "Ad Credits (at $1.00 / month)" at bounding box center [128, 272] width 197 height 24
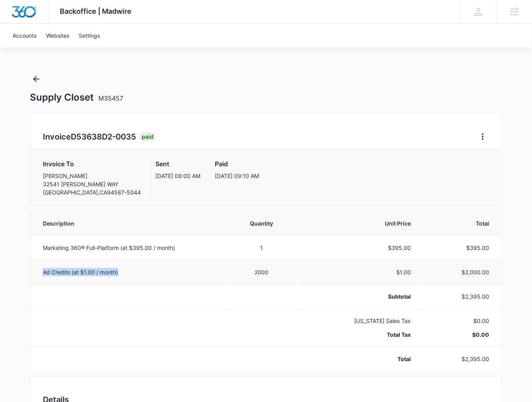
click at [183, 266] on td "Ad Credits (at $1.00 / month)" at bounding box center [128, 272] width 197 height 24
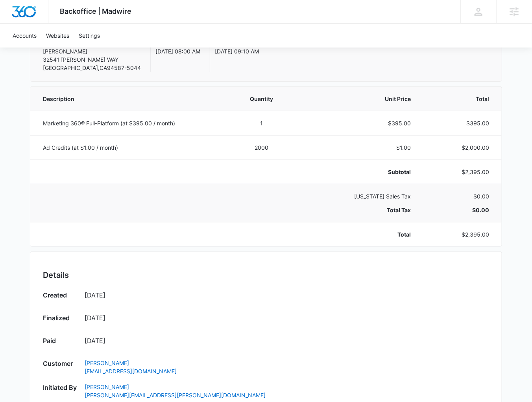
scroll to position [126, 0]
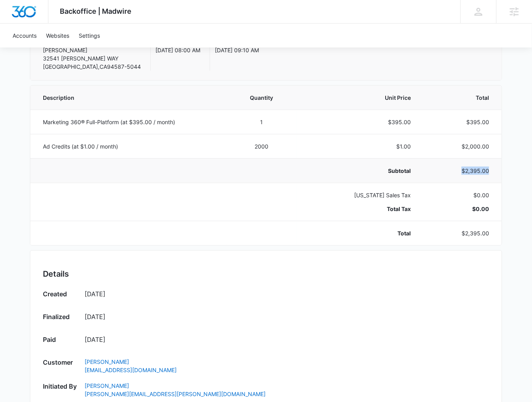
drag, startPoint x: 491, startPoint y: 167, endPoint x: 459, endPoint y: 170, distance: 31.6
click at [459, 170] on td "$2,395.00" at bounding box center [460, 171] width 81 height 24
click at [320, 159] on td "Subtotal" at bounding box center [358, 171] width 124 height 24
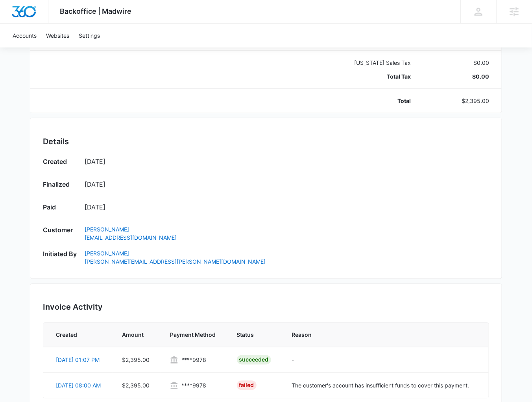
scroll to position [189, 0]
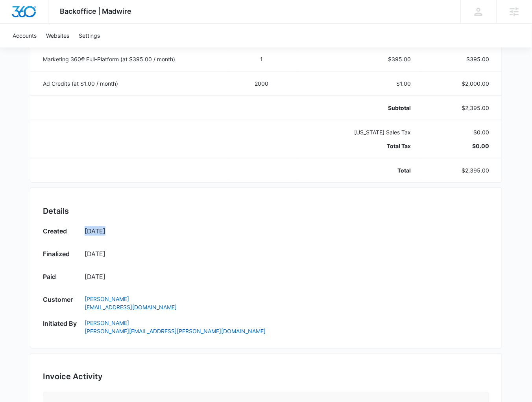
drag, startPoint x: 81, startPoint y: 229, endPoint x: 116, endPoint y: 233, distance: 35.2
click at [116, 233] on div "Created Sep 25 Finalized Sep 25 Paid Oct 9 Customer Paul Singh supplyclosetllc@…" at bounding box center [266, 281] width 446 height 109
drag, startPoint x: 113, startPoint y: 275, endPoint x: 85, endPoint y: 273, distance: 28.0
click at [85, 273] on p "Oct 9" at bounding box center [287, 276] width 404 height 9
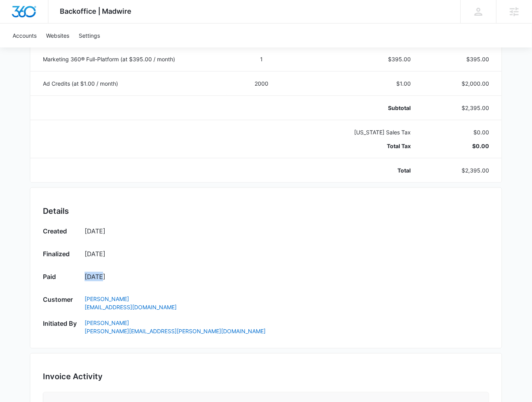
click at [85, 273] on p "Oct 9" at bounding box center [287, 276] width 404 height 9
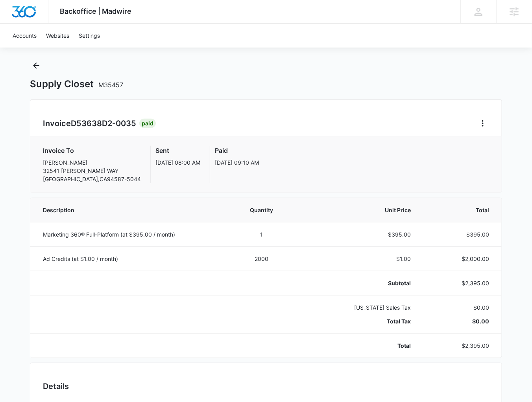
scroll to position [0, 0]
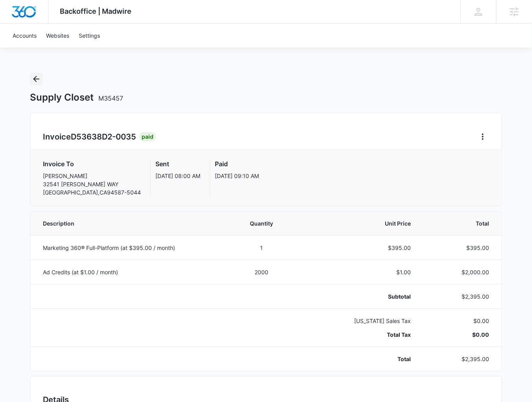
click at [40, 79] on icon "Back" at bounding box center [35, 78] width 9 height 9
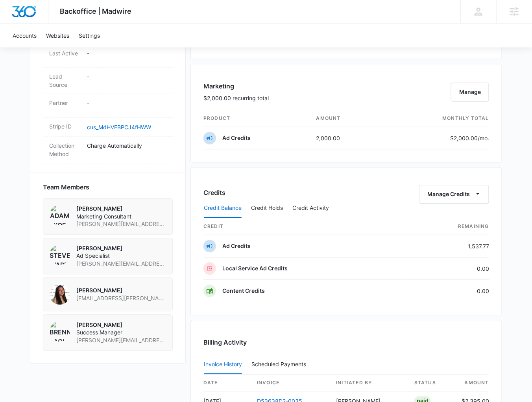
scroll to position [598, 0]
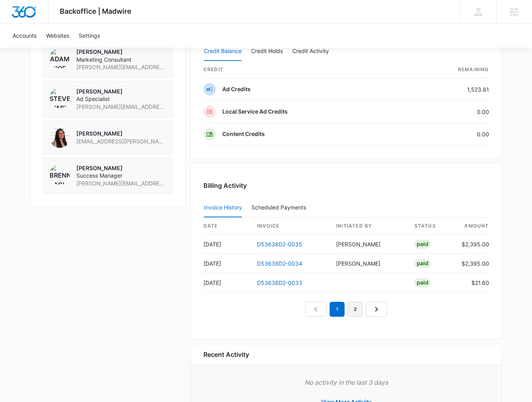
click at [353, 302] on link "2" at bounding box center [355, 309] width 15 height 15
click at [361, 304] on link "3" at bounding box center [364, 309] width 15 height 15
click at [372, 306] on link "4" at bounding box center [373, 309] width 15 height 15
click at [278, 280] on link "D53638D2-0024" at bounding box center [279, 283] width 45 height 7
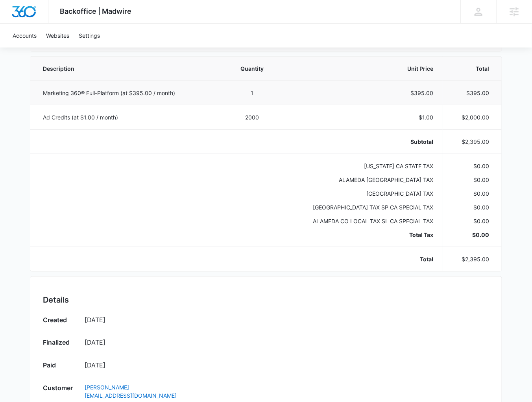
scroll to position [29, 0]
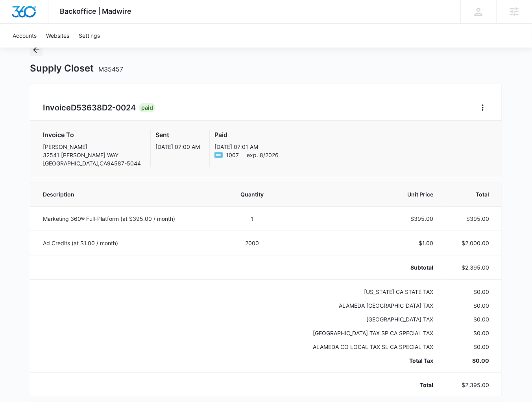
drag, startPoint x: 35, startPoint y: 51, endPoint x: 35, endPoint y: 55, distance: 4.0
click at [35, 51] on icon "Back" at bounding box center [36, 50] width 6 height 6
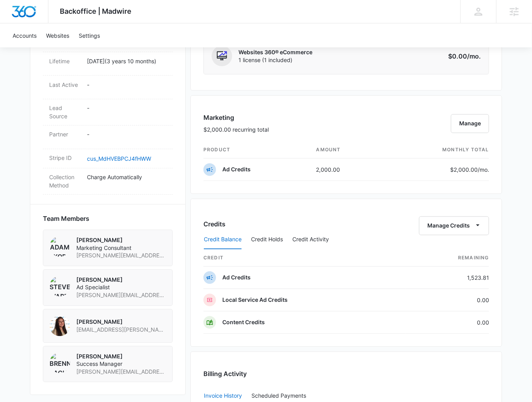
scroll to position [629, 0]
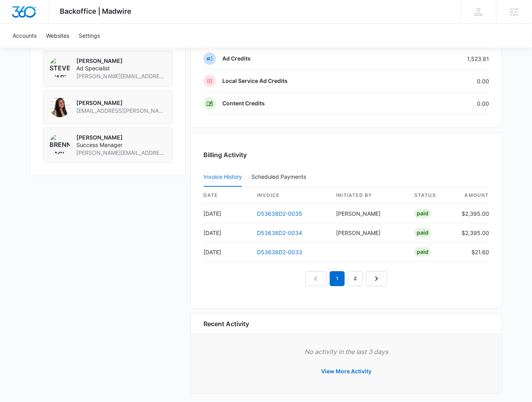
click at [345, 279] on nav "1 2" at bounding box center [346, 278] width 82 height 15
click at [348, 277] on link "2" at bounding box center [355, 278] width 15 height 15
click at [361, 274] on link "3" at bounding box center [364, 278] width 15 height 15
click at [369, 276] on link "4" at bounding box center [373, 278] width 15 height 15
click at [343, 271] on link "3" at bounding box center [346, 278] width 15 height 15
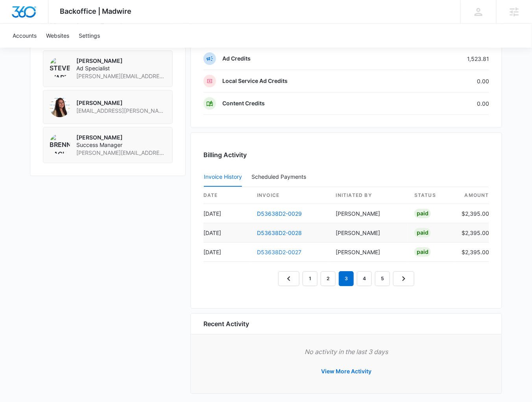
drag, startPoint x: 293, startPoint y: 244, endPoint x: 285, endPoint y: 235, distance: 12.5
click at [335, 276] on link "2" at bounding box center [328, 278] width 15 height 15
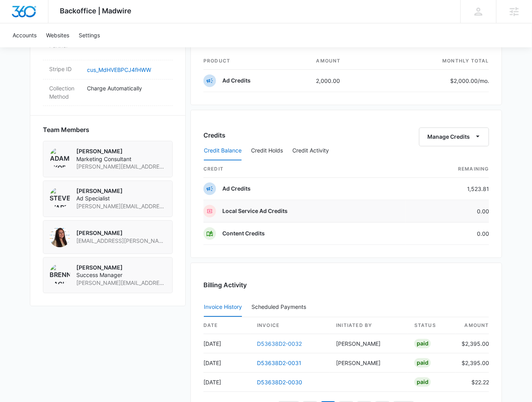
scroll to position [471, 0]
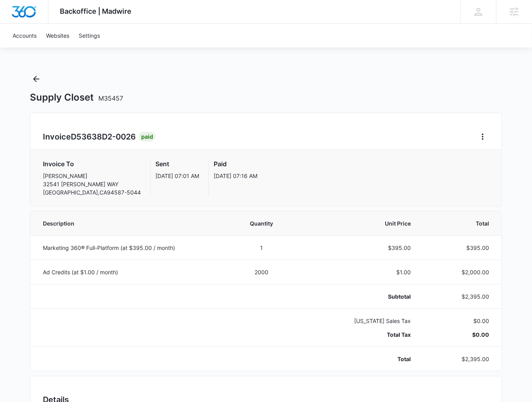
drag, startPoint x: 133, startPoint y: 173, endPoint x: 179, endPoint y: 173, distance: 46.4
click at [179, 173] on div "Sent [DATE] 07:01 AM" at bounding box center [172, 177] width 53 height 37
drag, startPoint x: 195, startPoint y: 174, endPoint x: 264, endPoint y: 178, distance: 69.3
click at [264, 178] on div "Invoice To [PERSON_NAME] [STREET_ADDRESS][PERSON_NAME] Sent [DATE] 07:01 AM Pai…" at bounding box center [266, 177] width 446 height 37
click at [155, 177] on p "[DATE] 07:01 AM" at bounding box center [177, 176] width 44 height 8
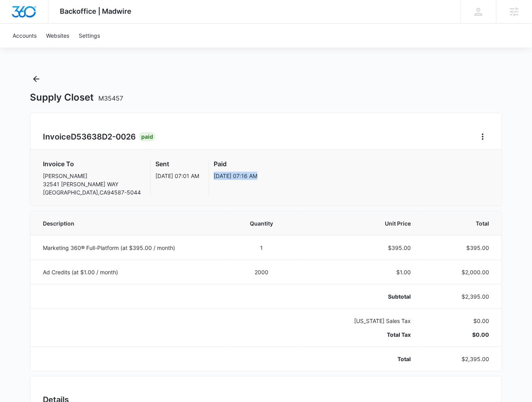
drag, startPoint x: 195, startPoint y: 175, endPoint x: 239, endPoint y: 180, distance: 44.3
click at [239, 180] on div "Invoice To [PERSON_NAME] [STREET_ADDRESS][PERSON_NAME] Sent [DATE] 07:01 AM Pai…" at bounding box center [266, 177] width 446 height 37
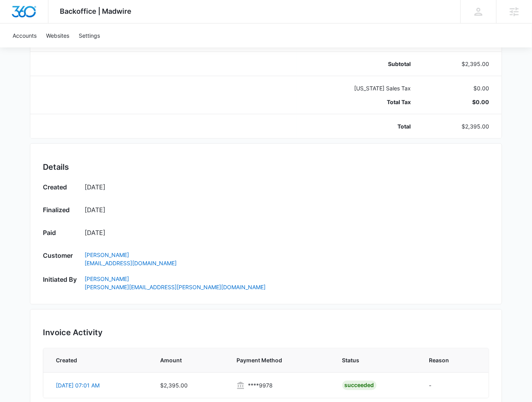
scroll to position [346, 0]
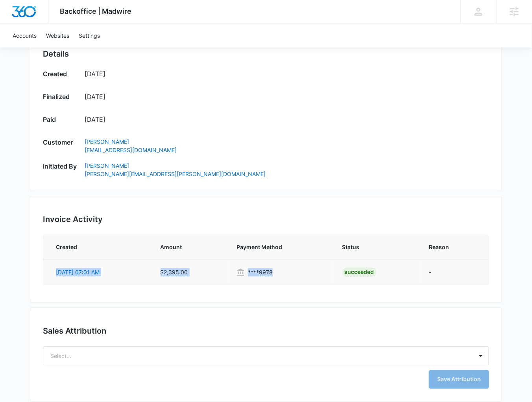
drag, startPoint x: 55, startPoint y: 275, endPoint x: 287, endPoint y: 270, distance: 231.7
click at [287, 270] on tr "[DATE] 07:01 AM $2,395.00 **** 9978 Succeeded -" at bounding box center [265, 273] width 445 height 26
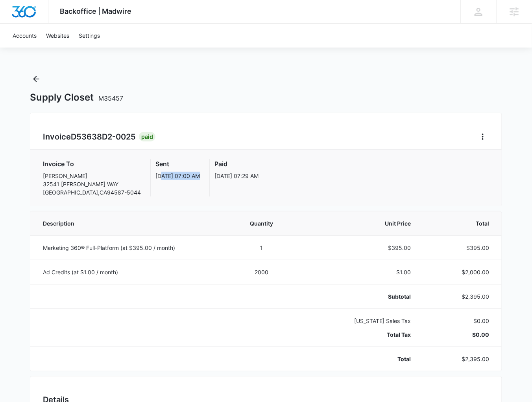
drag, startPoint x: 139, startPoint y: 175, endPoint x: 177, endPoint y: 174, distance: 38.2
click at [177, 174] on p "[DATE] 07:00 AM" at bounding box center [177, 176] width 44 height 8
drag, startPoint x: 196, startPoint y: 176, endPoint x: 231, endPoint y: 175, distance: 35.4
click at [231, 175] on p "[DATE] 07:29 AM" at bounding box center [236, 176] width 44 height 8
drag, startPoint x: 138, startPoint y: 171, endPoint x: 139, endPoint y: 176, distance: 5.2
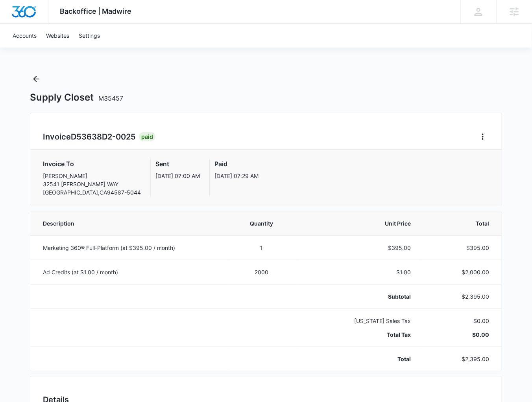
click at [155, 171] on div "Sent [DATE] 07:00 AM" at bounding box center [177, 177] width 44 height 37
drag, startPoint x: 194, startPoint y: 175, endPoint x: 237, endPoint y: 175, distance: 43.3
click at [237, 175] on div "Paid [DATE] 07:29 AM" at bounding box center [232, 177] width 54 height 37
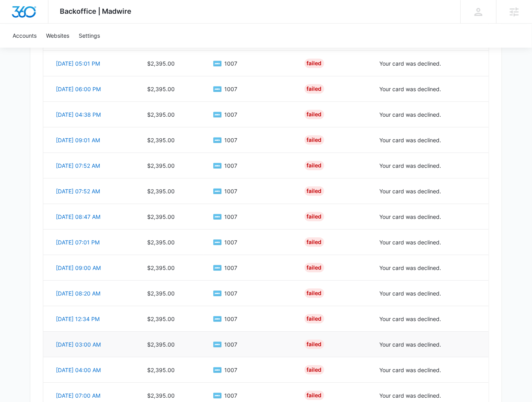
scroll to position [784, 0]
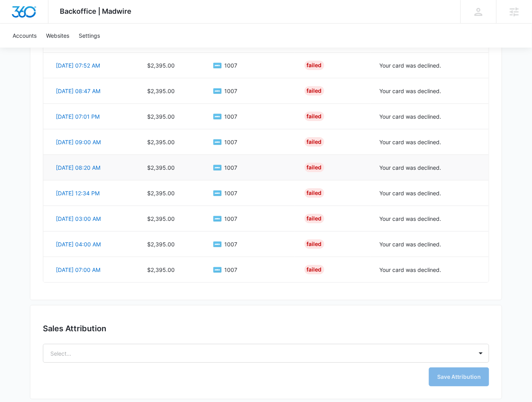
drag, startPoint x: 237, startPoint y: 268, endPoint x: 106, endPoint y: 157, distance: 171.7
click at [106, 157] on tbody "Feb 21, 06:29 PM $2,395.00 **** 9978 Succeeded - Feb 8, 07:01 AM $2,395.00 1007…" at bounding box center [265, 52] width 445 height 460
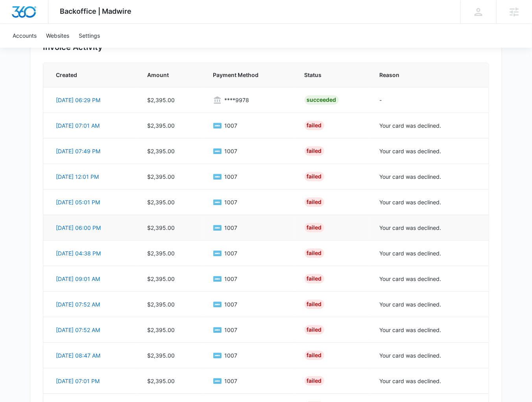
scroll to position [500, 0]
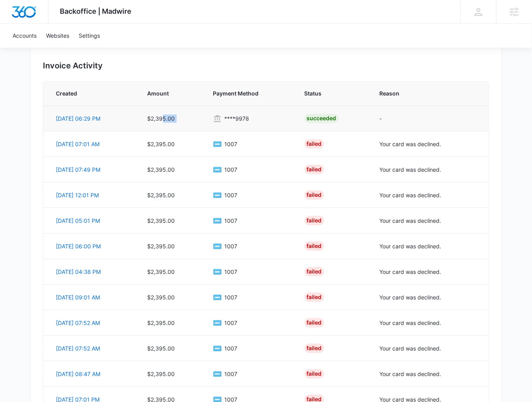
drag, startPoint x: 162, startPoint y: 116, endPoint x: 206, endPoint y: 107, distance: 44.4
click at [206, 107] on tr "Feb 21, 06:29 PM $2,395.00 **** 9978 Succeeded -" at bounding box center [265, 118] width 445 height 26
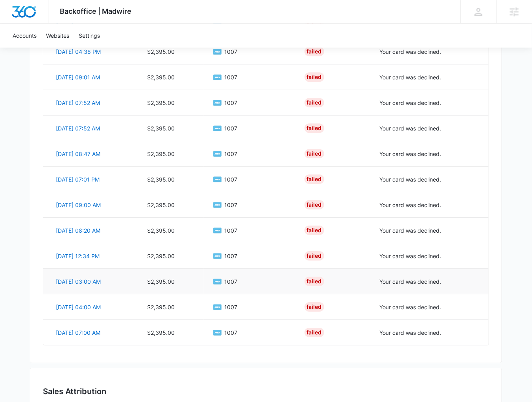
scroll to position [784, 0]
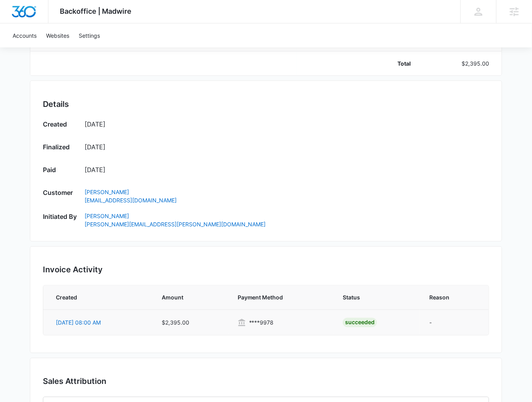
scroll to position [283, 0]
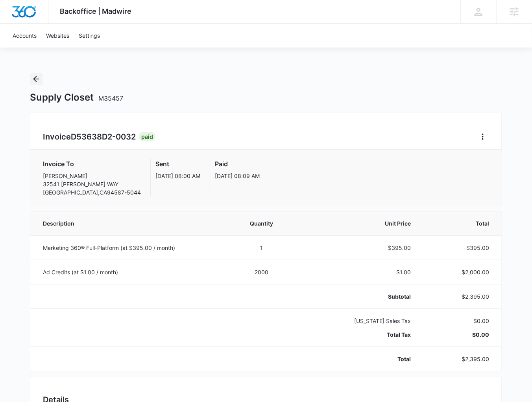
click at [39, 78] on icon "Back" at bounding box center [35, 78] width 9 height 9
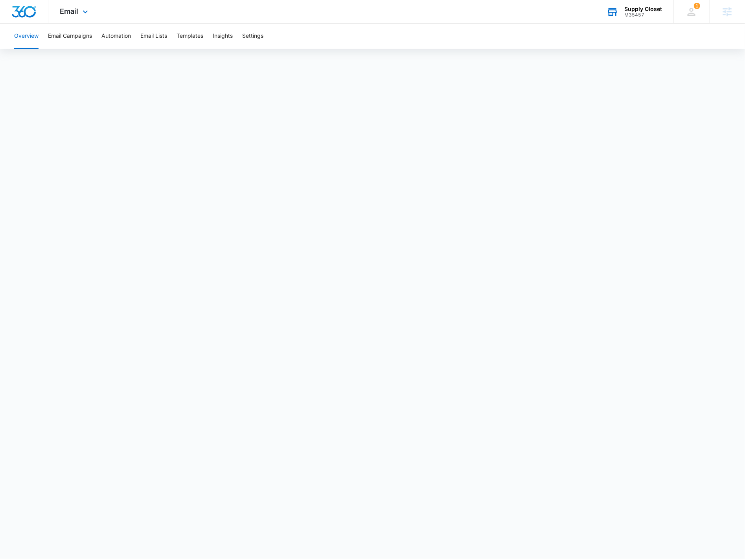
click at [622, 9] on div "Supply Closet M35457 Your Accounts View All" at bounding box center [634, 11] width 79 height 23
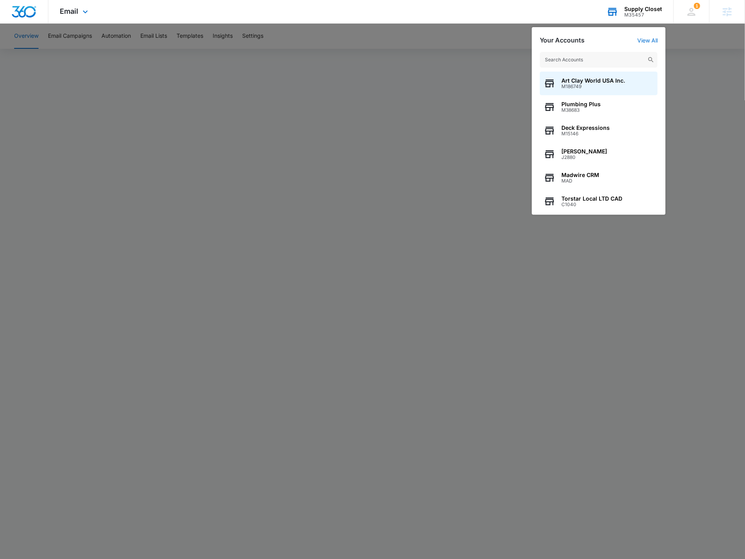
click at [627, 55] on input "text" at bounding box center [599, 60] width 118 height 16
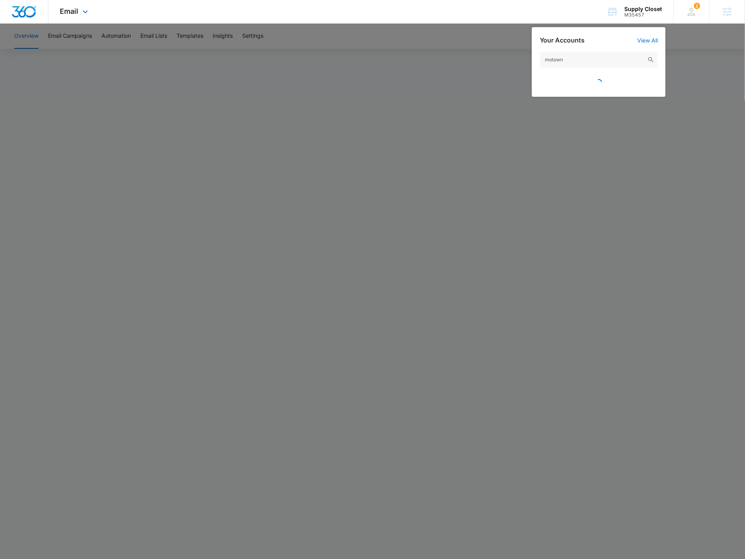
type input "motown"
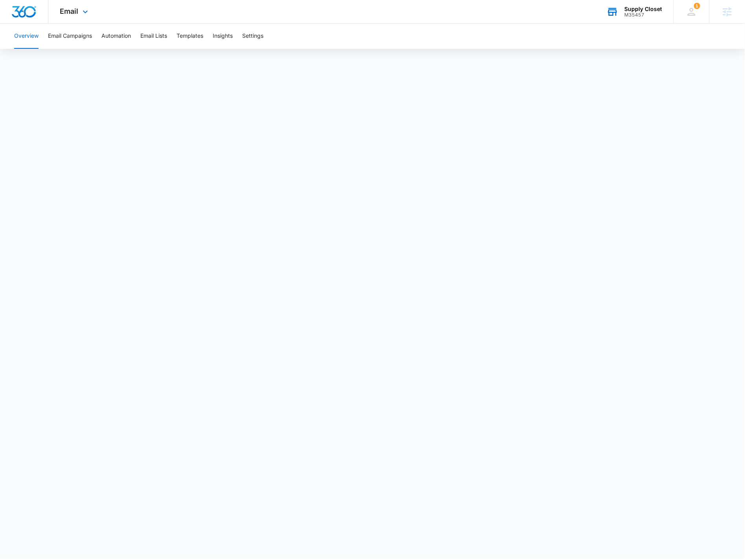
click at [638, 11] on div "Supply Closet" at bounding box center [644, 9] width 38 height 6
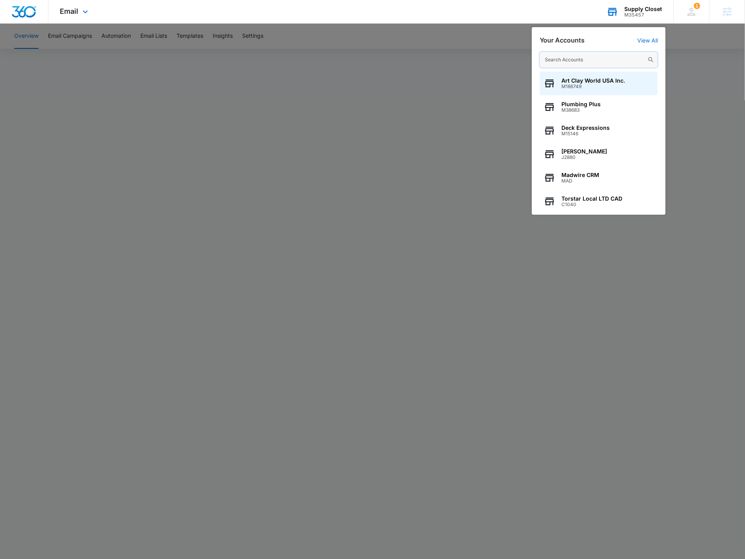
click at [563, 59] on input "text" at bounding box center [599, 60] width 118 height 16
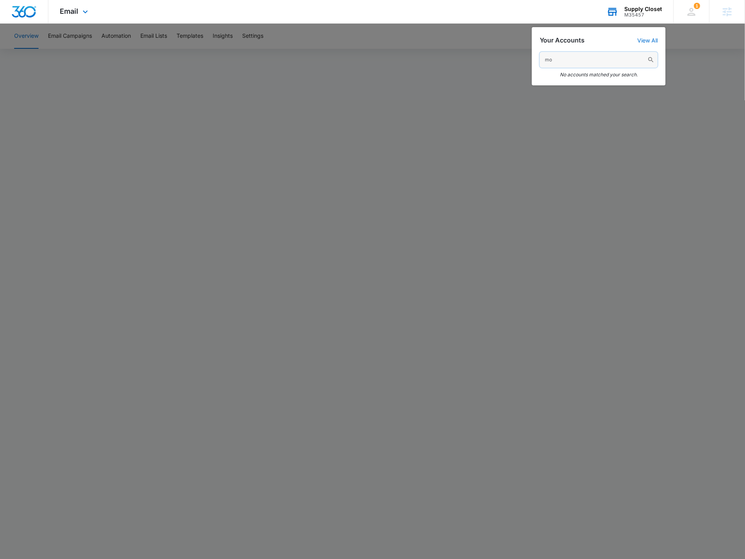
type input "m"
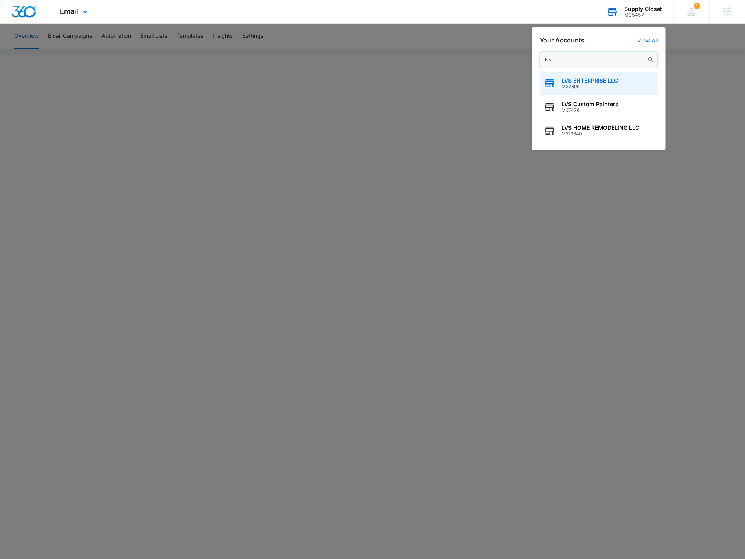
type input "lvs"
click at [604, 81] on span "LVS ENTERPRISE LLC" at bounding box center [590, 80] width 57 height 6
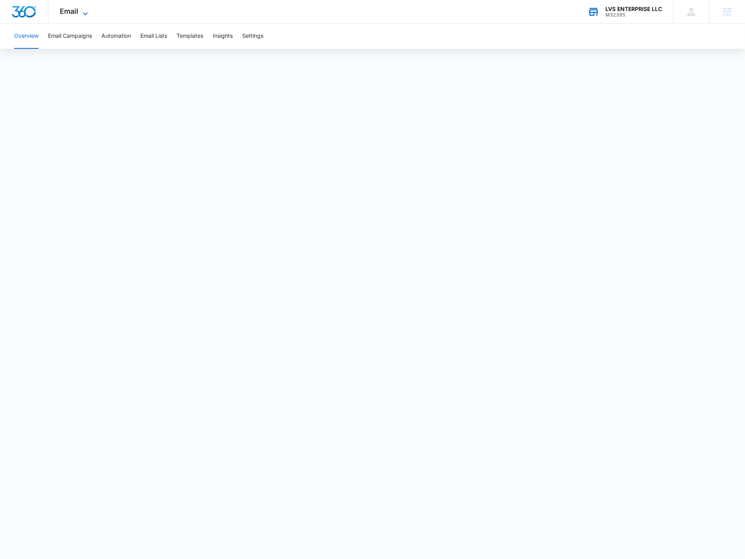
click at [60, 9] on div "Email Apps Reputation Websites Forms CRM Email Social Shop Payments POS Content…" at bounding box center [74, 11] width 53 height 23
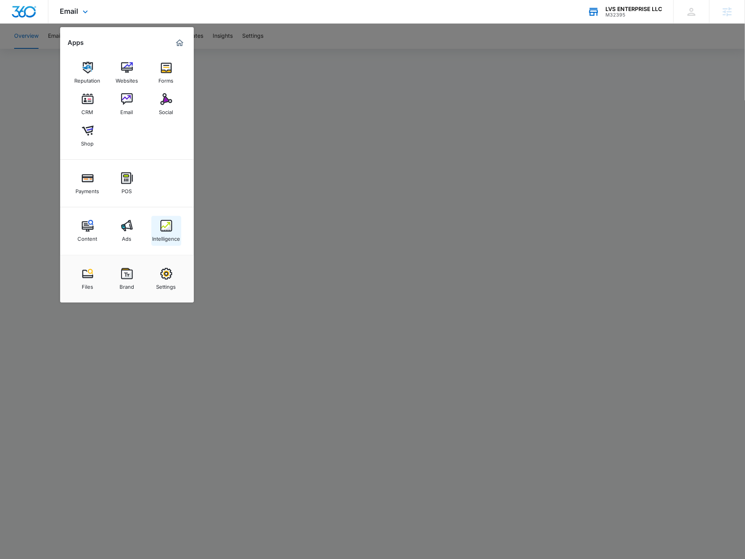
click at [171, 225] on img at bounding box center [166, 226] width 12 height 12
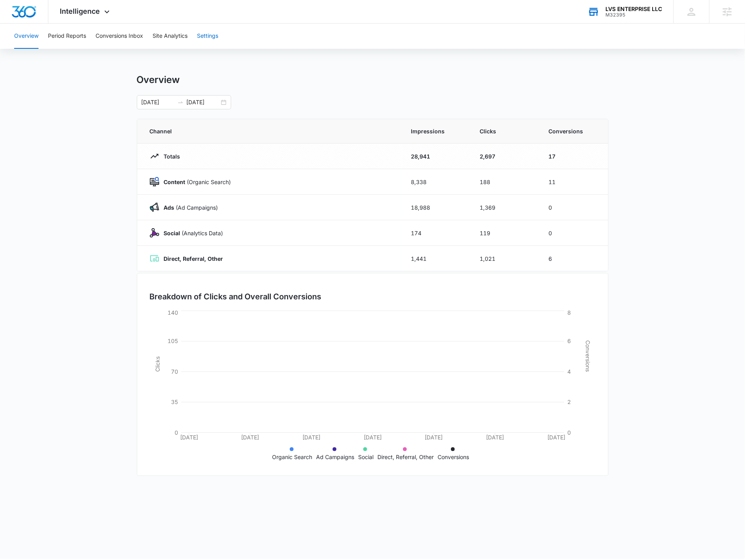
click at [209, 35] on button "Settings" at bounding box center [207, 36] width 21 height 25
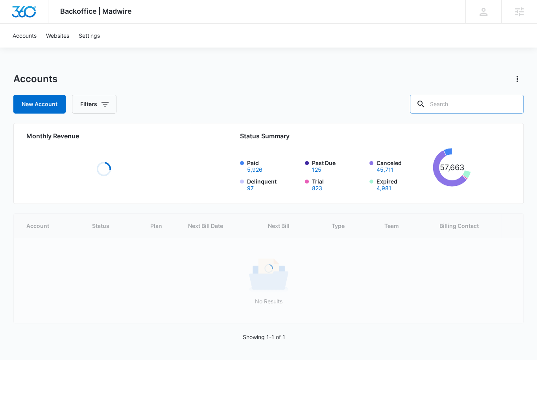
click at [476, 106] on input "text" at bounding box center [467, 104] width 114 height 19
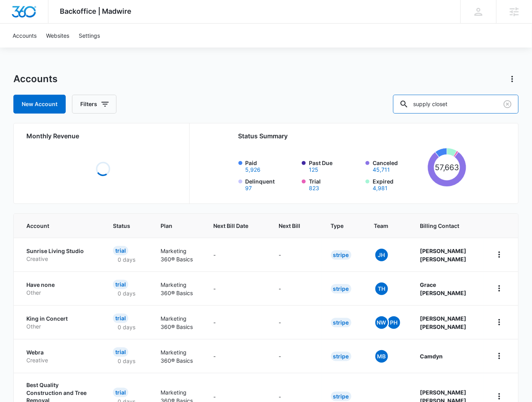
type input "supply closet"
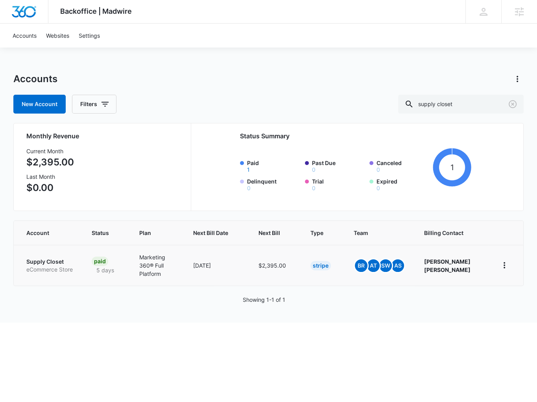
click at [65, 260] on p "Supply Closet" at bounding box center [49, 262] width 46 height 8
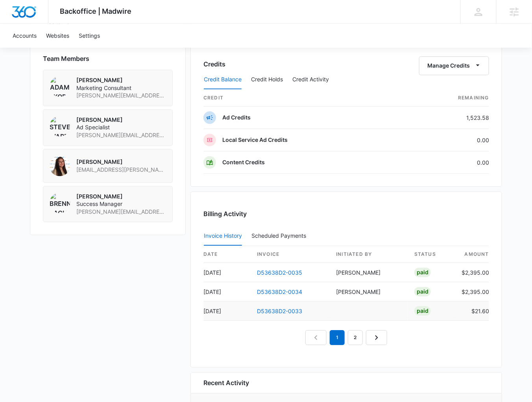
scroll to position [598, 0]
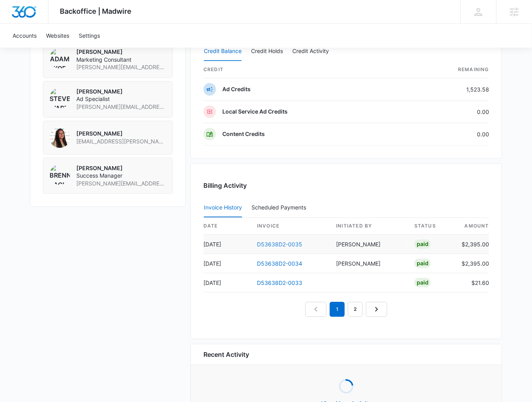
click at [273, 241] on link "D53638D2-0035" at bounding box center [279, 244] width 45 height 7
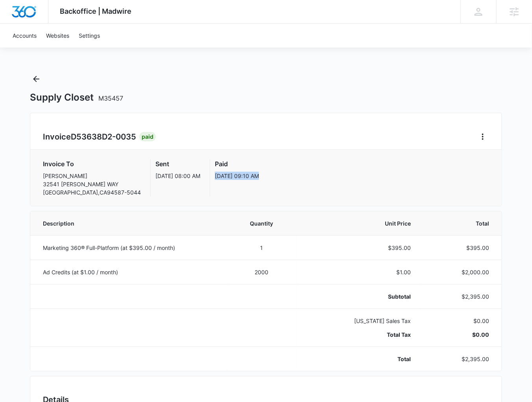
drag, startPoint x: 195, startPoint y: 174, endPoint x: 235, endPoint y: 182, distance: 40.5
click at [235, 182] on div "Paid Oct 9, 09:10 AM" at bounding box center [237, 177] width 44 height 37
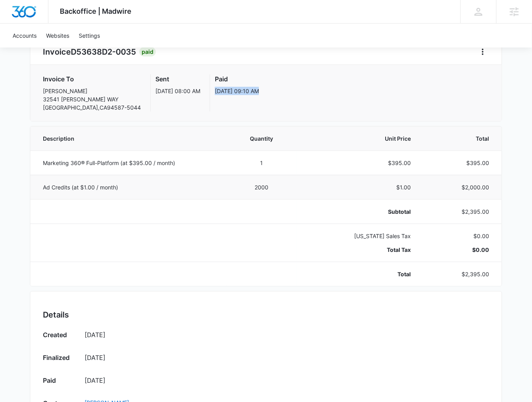
scroll to position [63, 0]
